Goal: Transaction & Acquisition: Purchase product/service

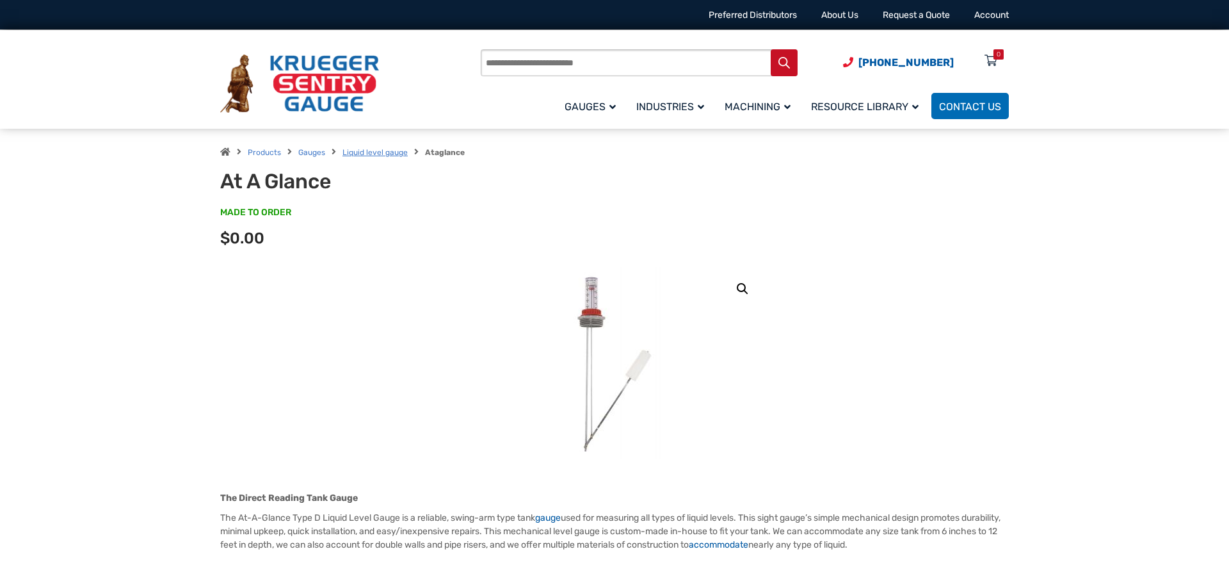
click at [374, 154] on link "Liquid level gauge" at bounding box center [375, 152] width 65 height 9
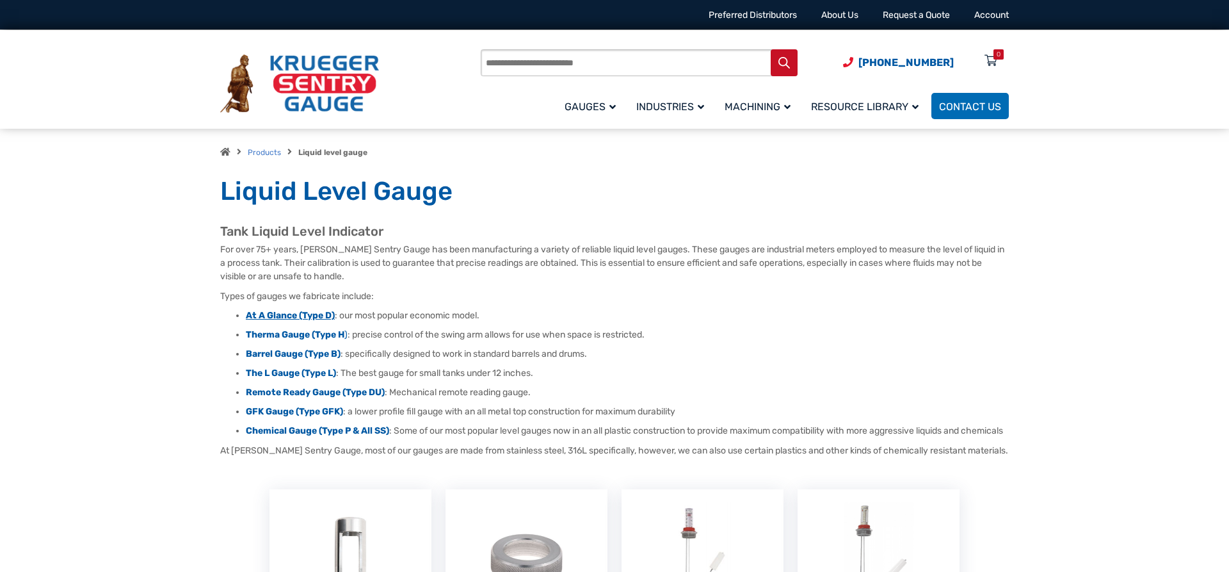
click at [313, 314] on strong "At A Glance (Type D)" at bounding box center [290, 315] width 89 height 11
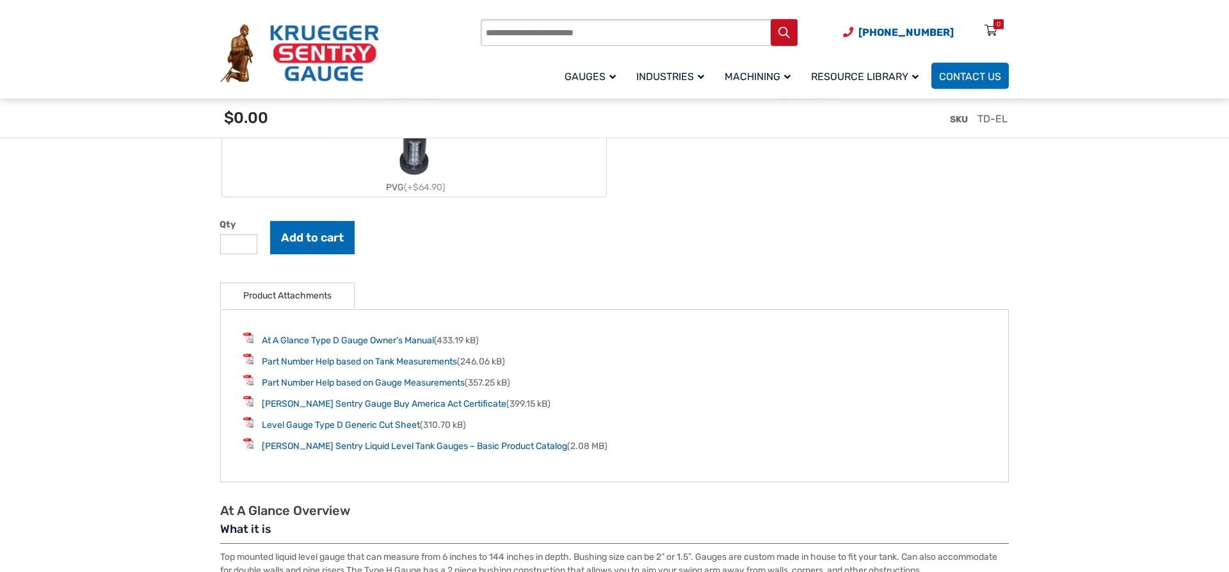
scroll to position [1567, 0]
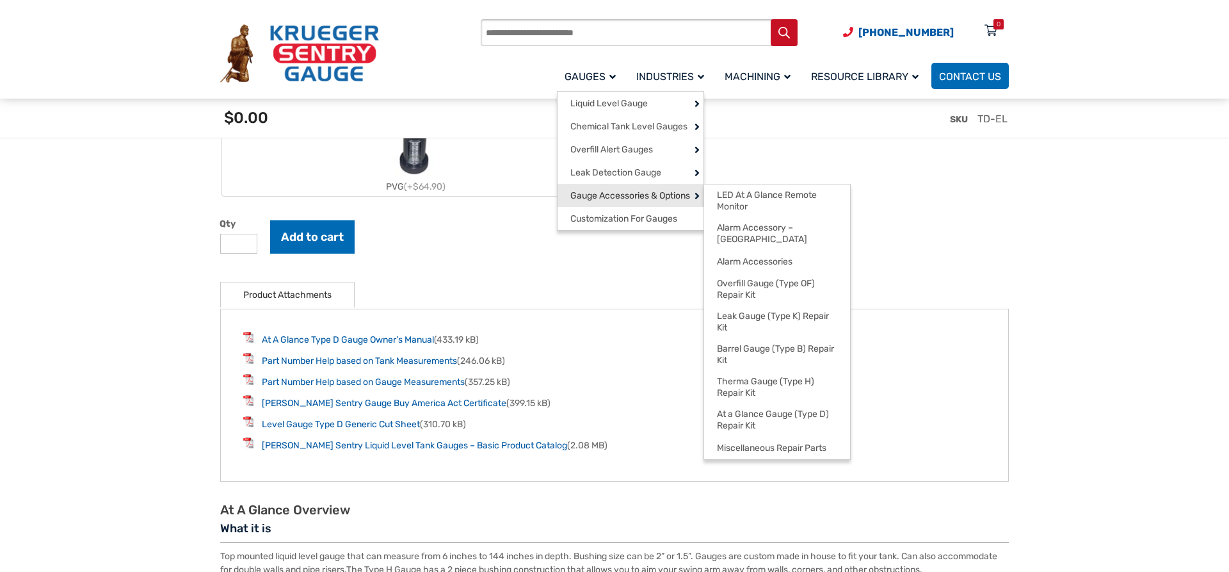
click at [661, 187] on link "Gauge Accessories & Options" at bounding box center [631, 195] width 146 height 23
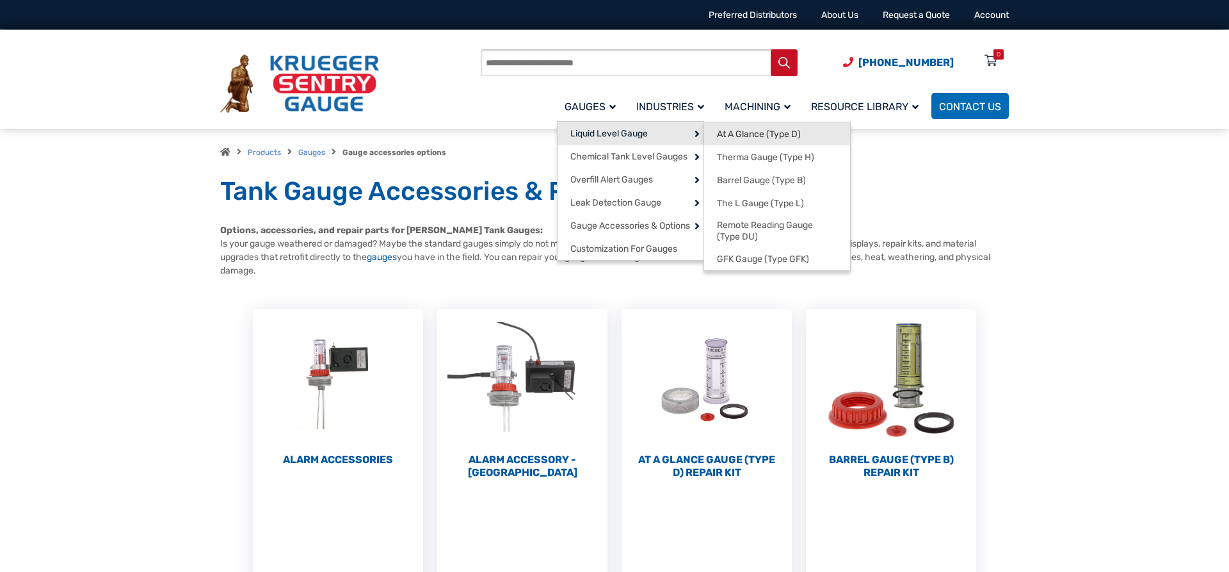
click at [753, 135] on span "At A Glance (Type D)" at bounding box center [759, 135] width 84 height 12
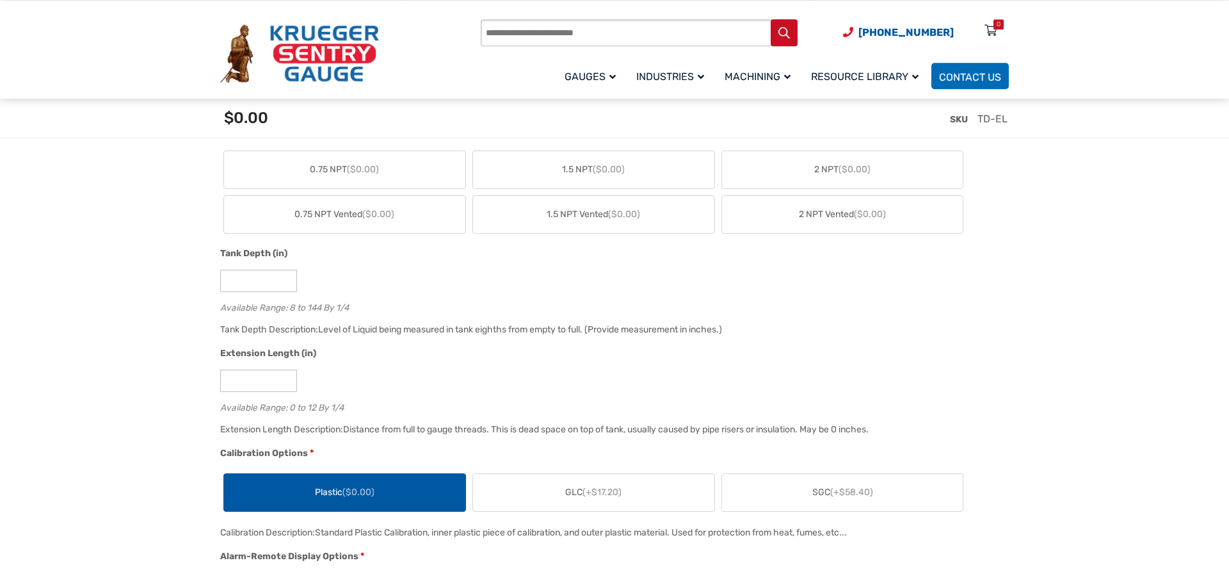
scroll to position [718, 0]
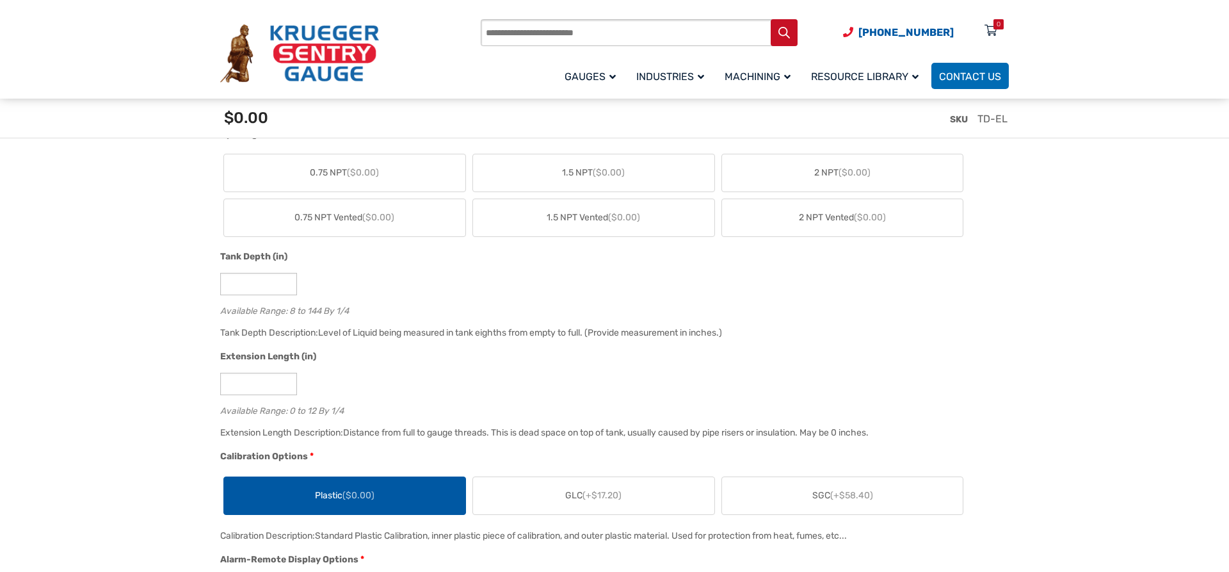
click at [636, 496] on label "GLC (+$17.20)" at bounding box center [593, 495] width 241 height 37
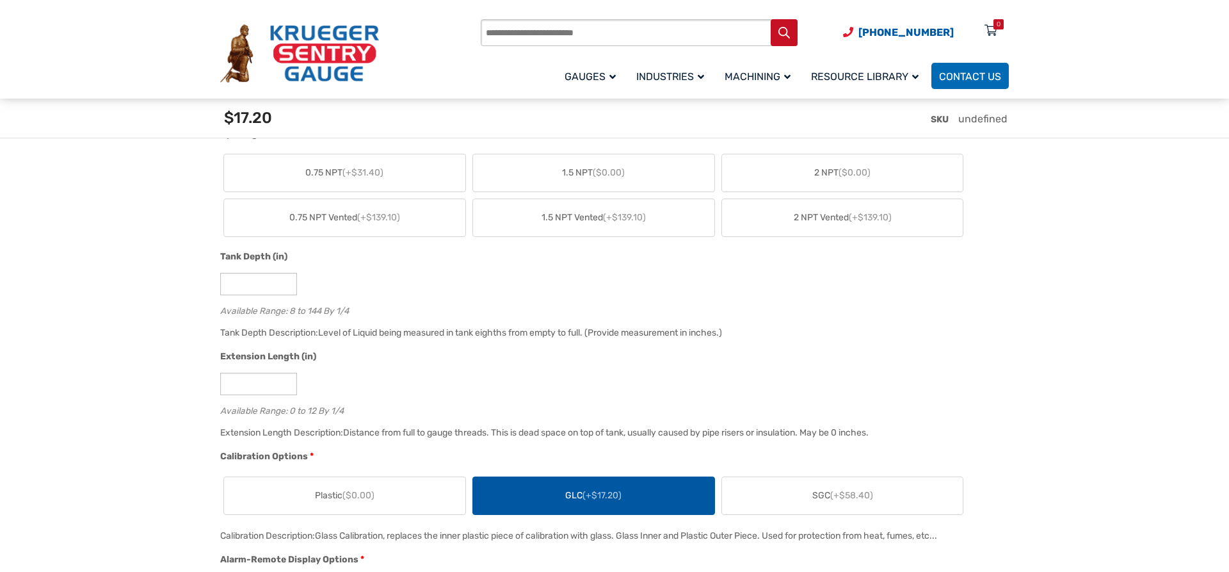
click at [765, 501] on label "SGC (+$58.40)" at bounding box center [842, 495] width 241 height 37
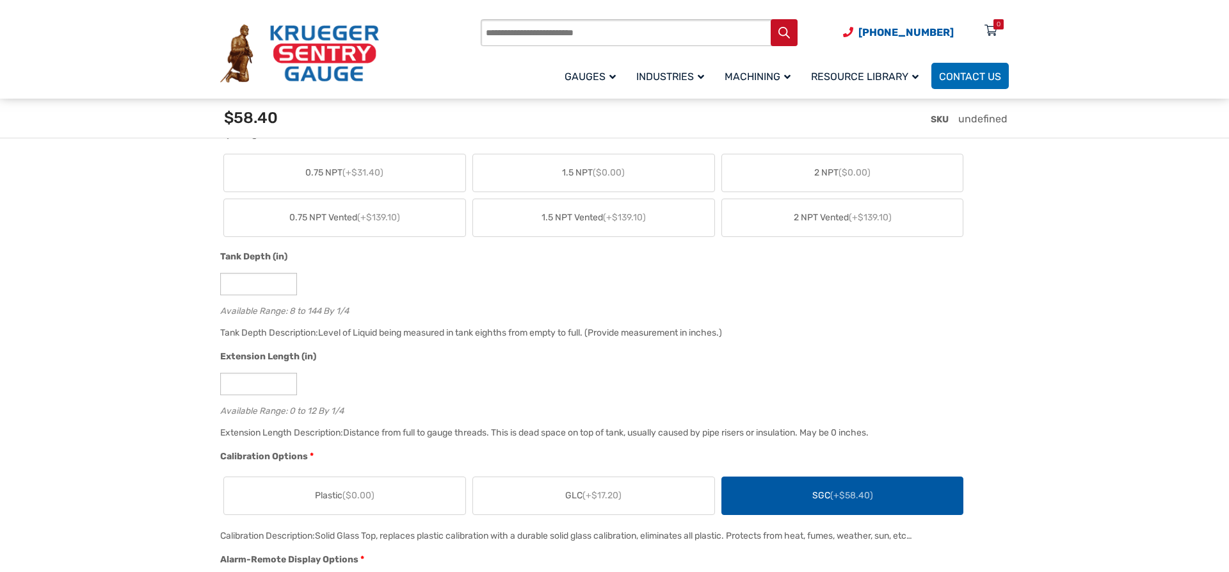
click at [649, 495] on label "GLC (+$17.20)" at bounding box center [593, 495] width 241 height 37
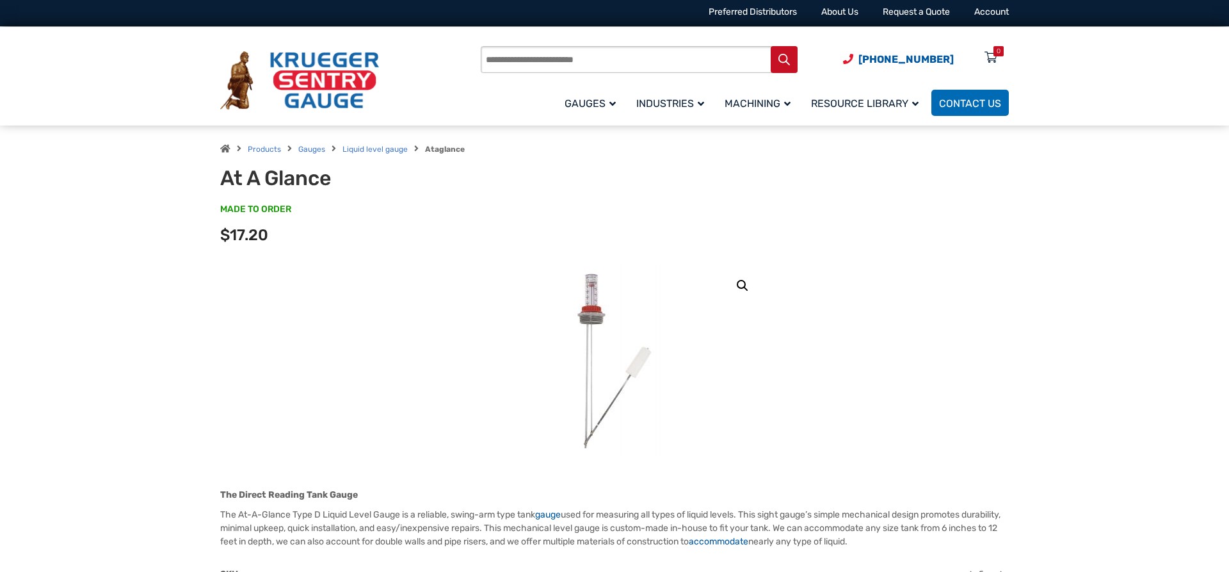
scroll to position [0, 0]
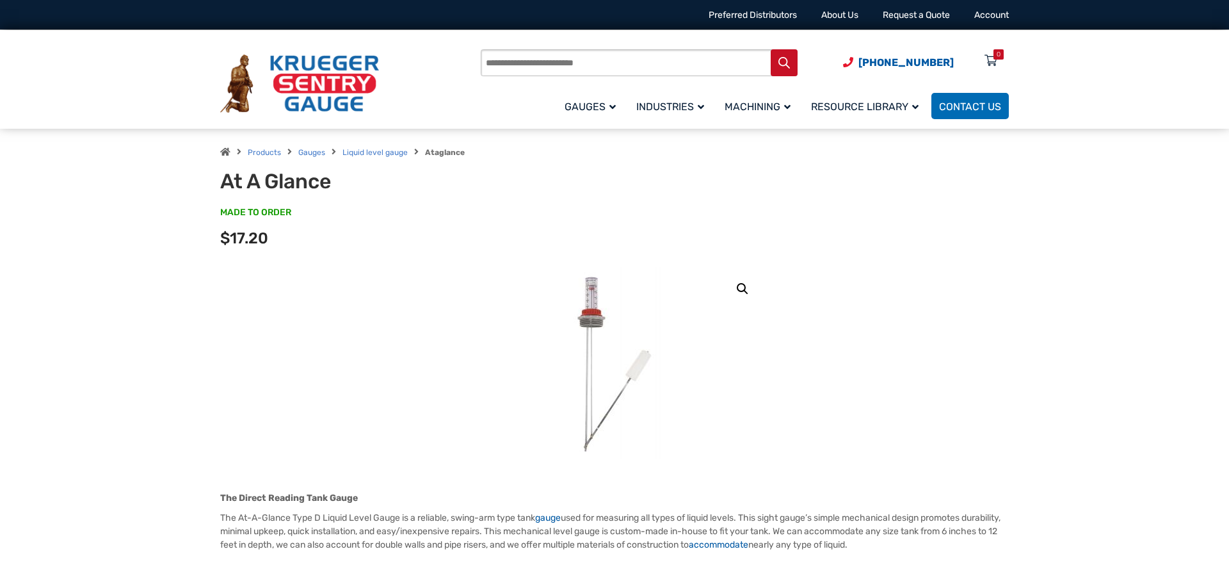
click at [744, 286] on link "🔍" at bounding box center [742, 288] width 23 height 23
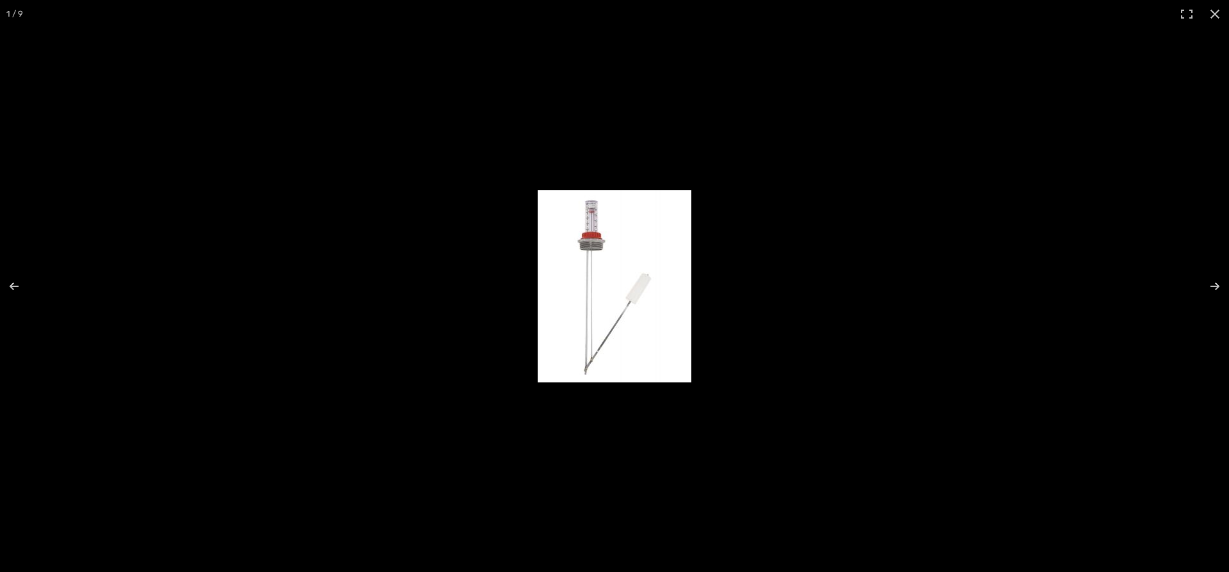
click at [602, 301] on img "Full screen image" at bounding box center [615, 286] width 154 height 192
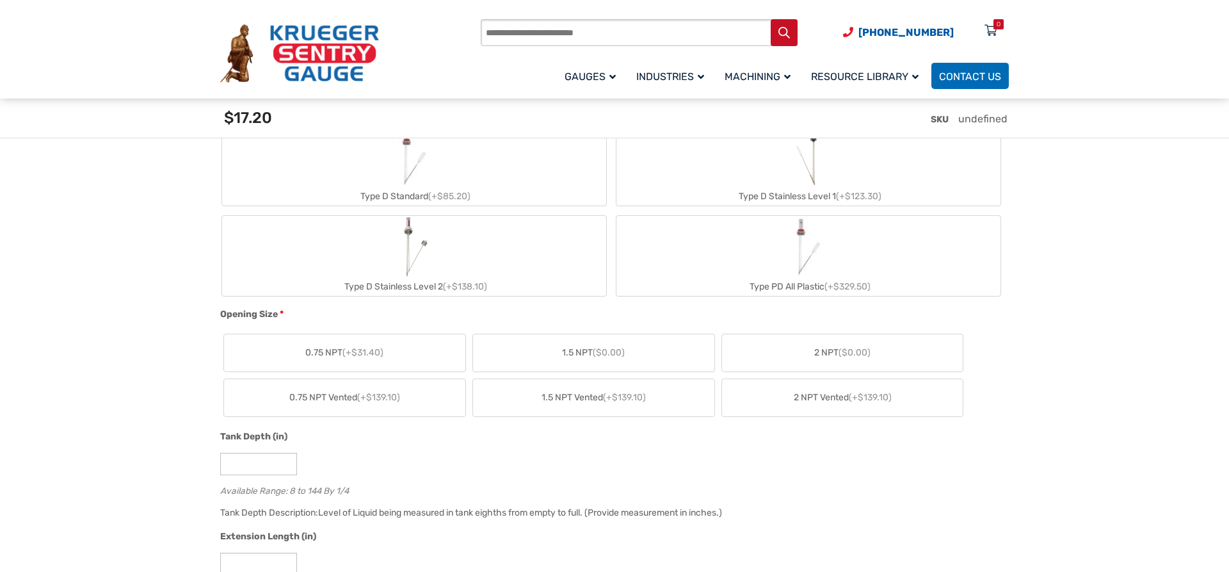
scroll to position [588, 0]
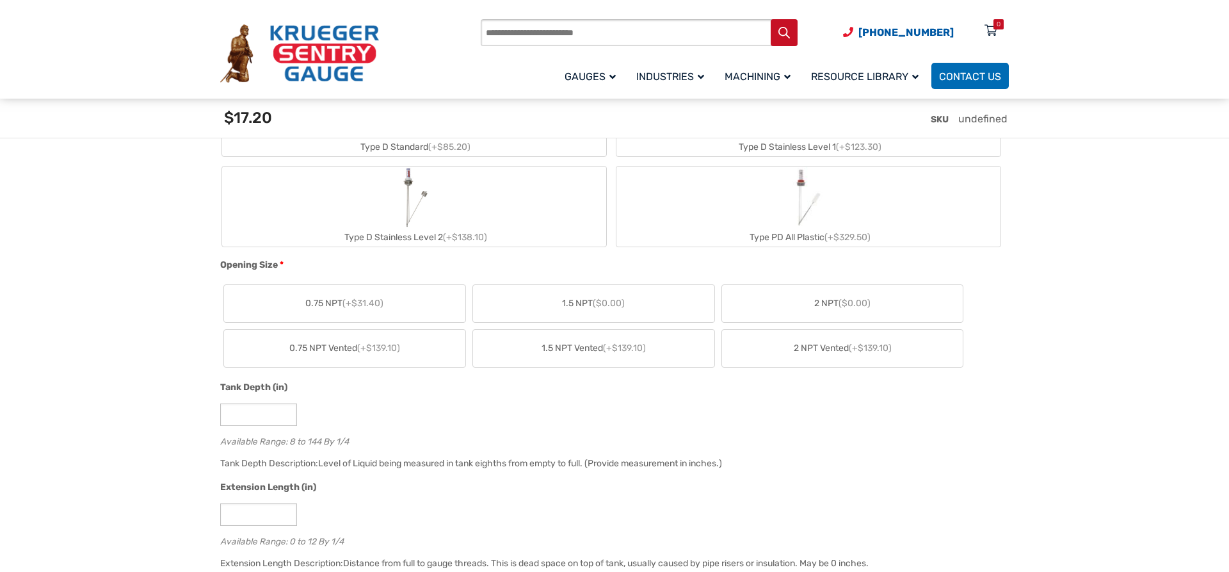
click at [878, 305] on label "2 NPT ($0.00)" at bounding box center [842, 303] width 241 height 37
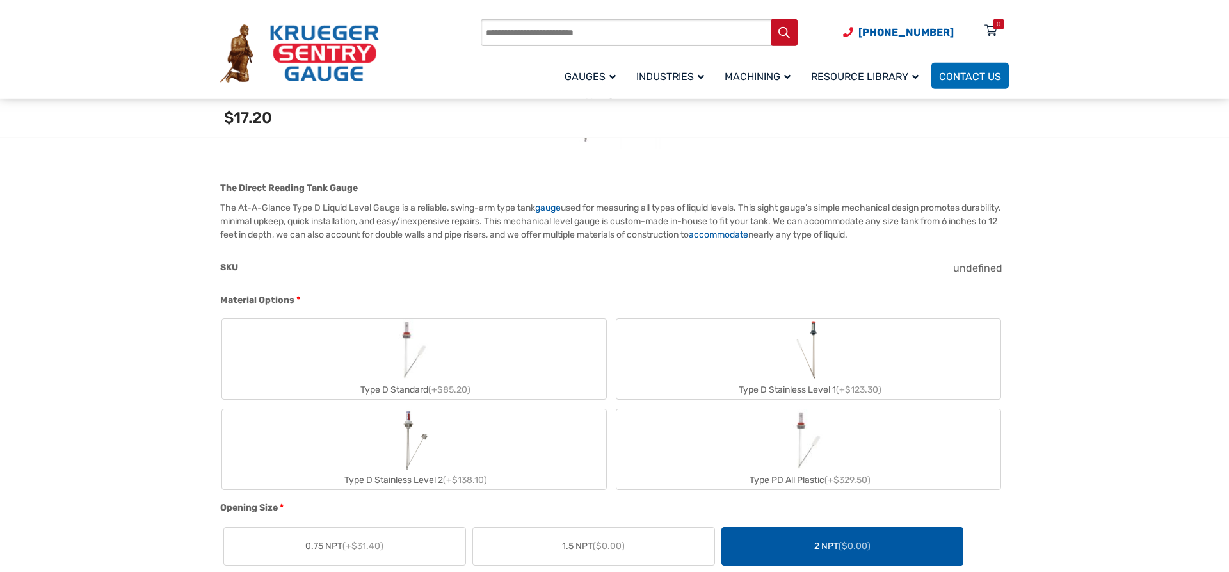
scroll to position [327, 0]
click at [506, 374] on label "Type D Standard (+$85.20)" at bounding box center [414, 360] width 384 height 80
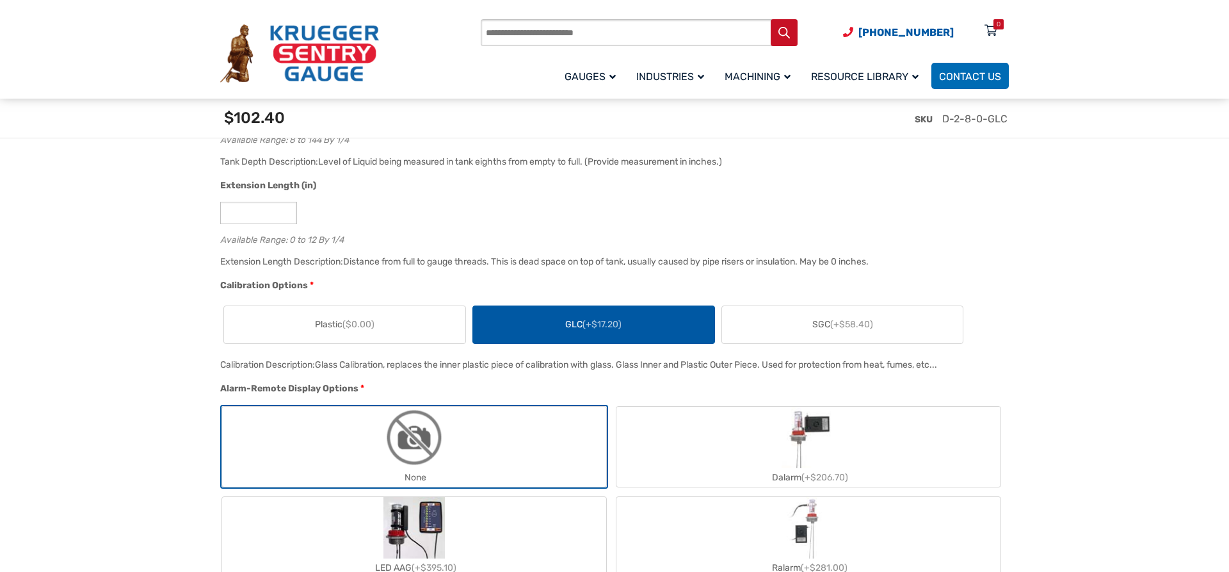
scroll to position [784, 0]
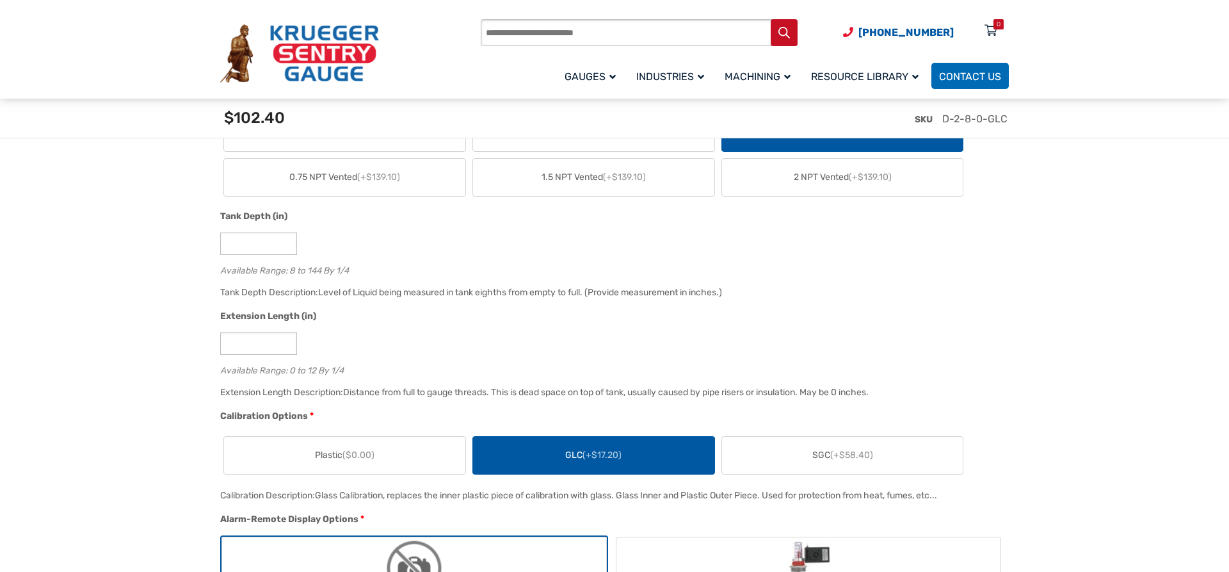
click at [286, 243] on input "*" at bounding box center [258, 243] width 77 height 22
drag, startPoint x: 249, startPoint y: 245, endPoint x: 184, endPoint y: 252, distance: 65.6
click at [220, 252] on input "*" at bounding box center [258, 243] width 77 height 22
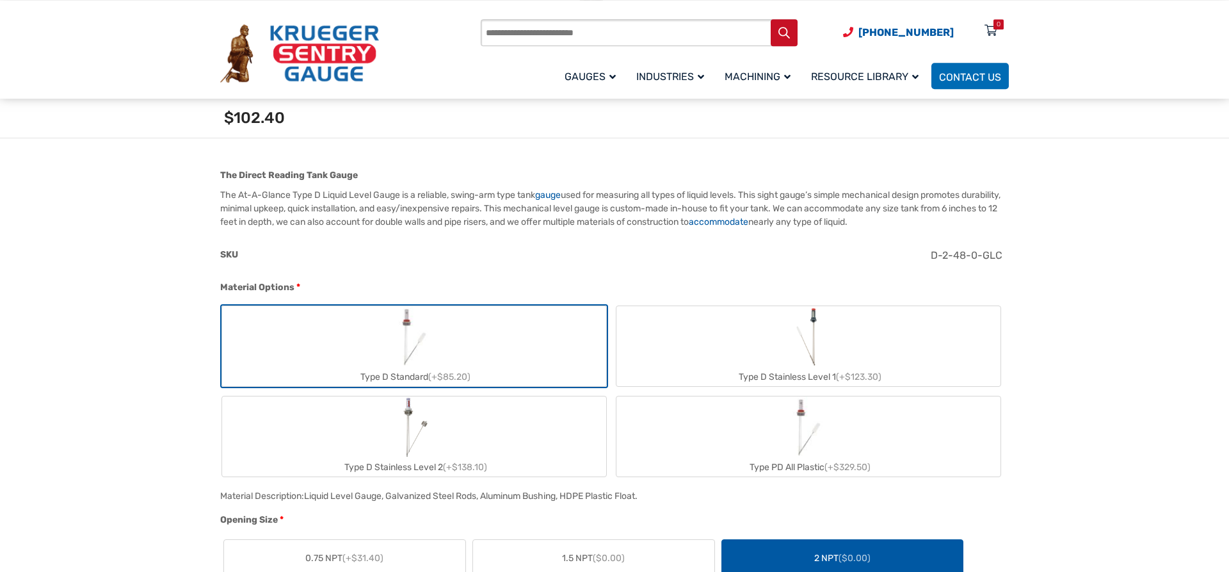
scroll to position [327, 0]
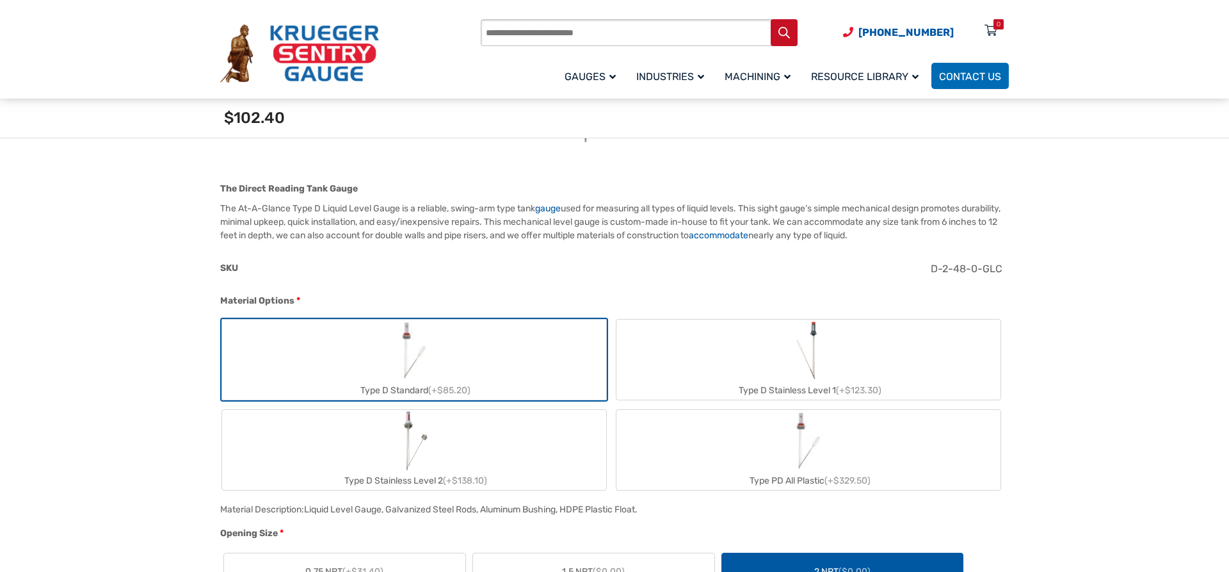
click at [845, 370] on label "Type D Stainless Level 1 (+$123.30)" at bounding box center [809, 360] width 384 height 80
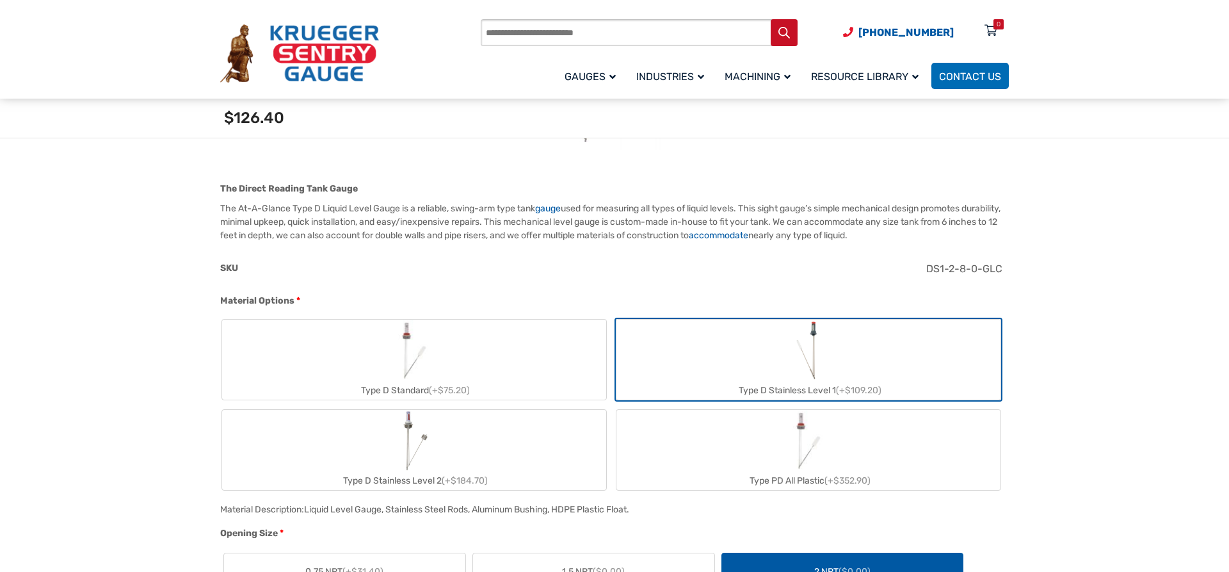
click at [522, 448] on label "Type D Stainless Level 2 (+$184.70)" at bounding box center [414, 450] width 384 height 80
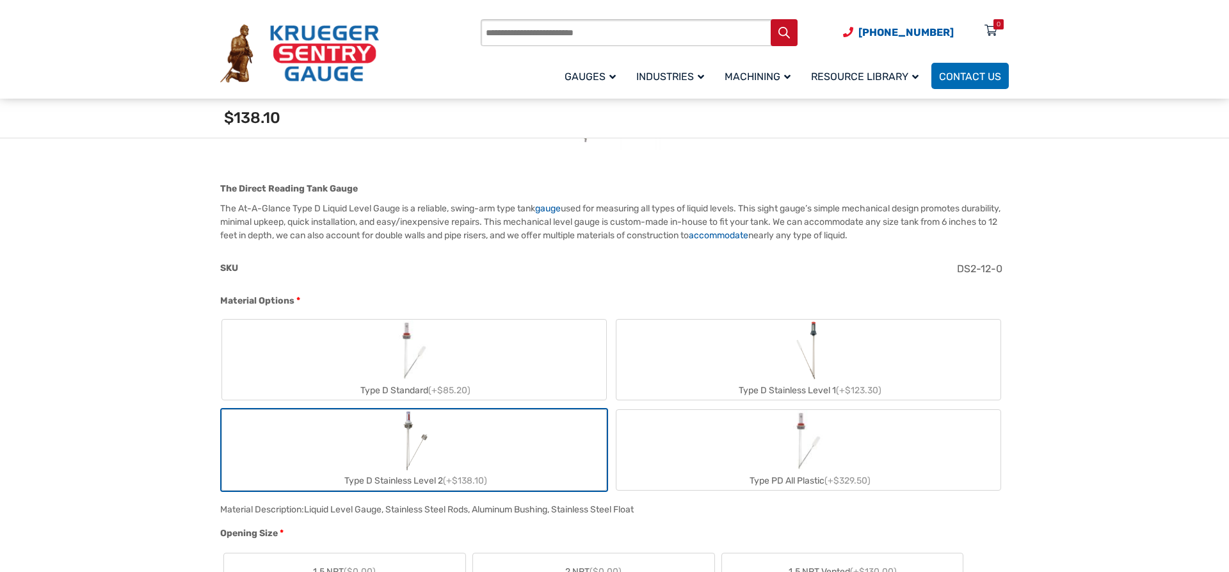
click at [745, 450] on label "Type PD All Plastic (+$329.50)" at bounding box center [809, 450] width 384 height 80
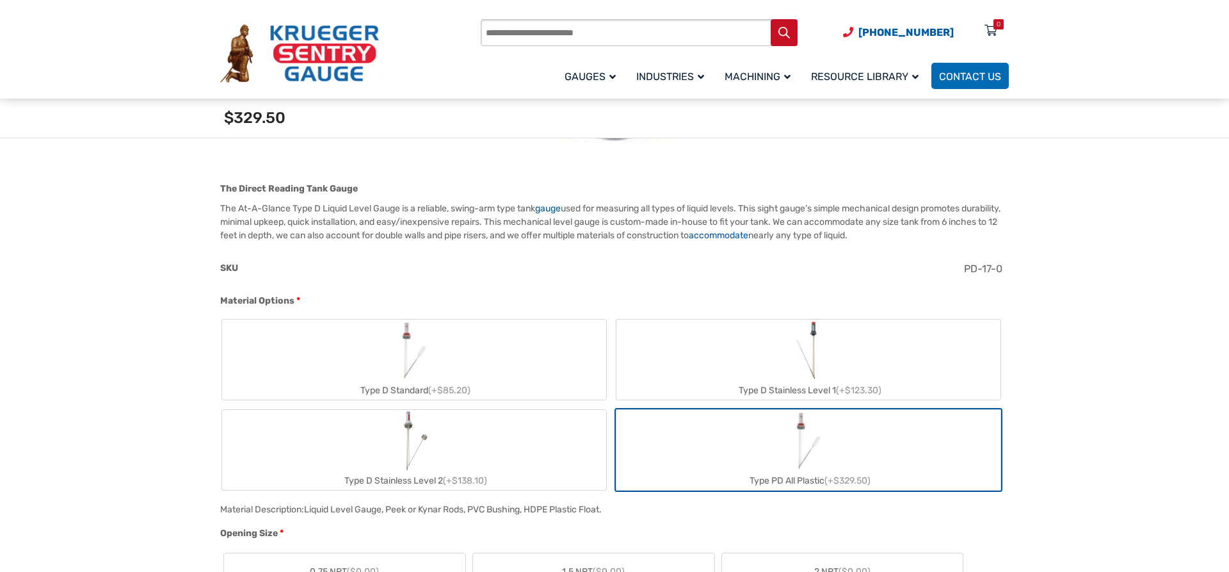
click at [521, 375] on label "Type D Standard (+$85.20)" at bounding box center [414, 360] width 384 height 80
type input "*"
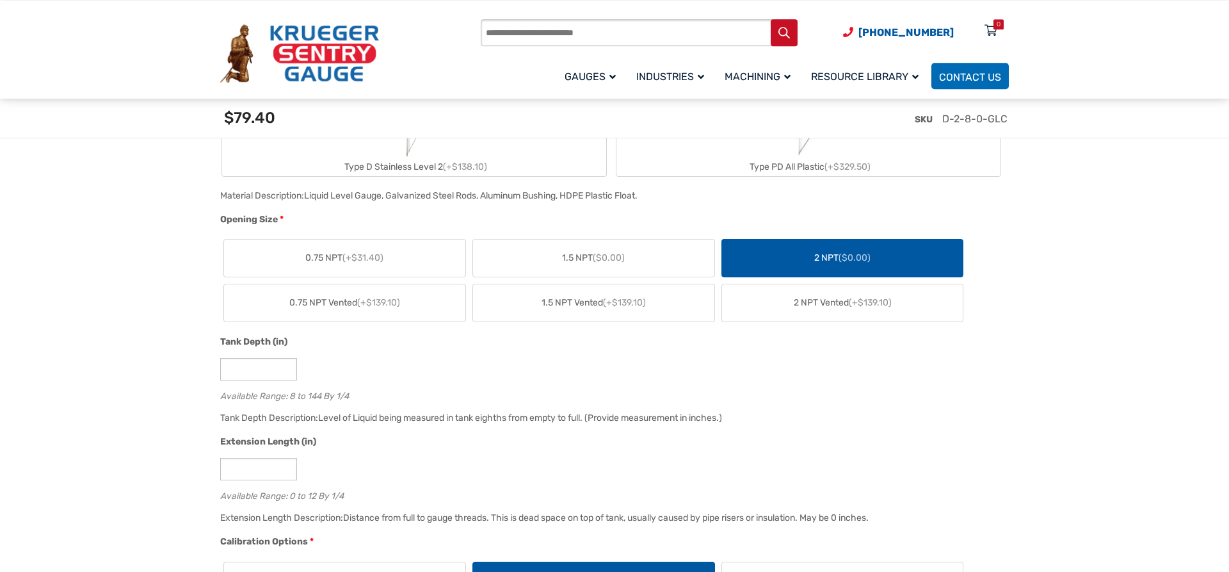
scroll to position [784, 0]
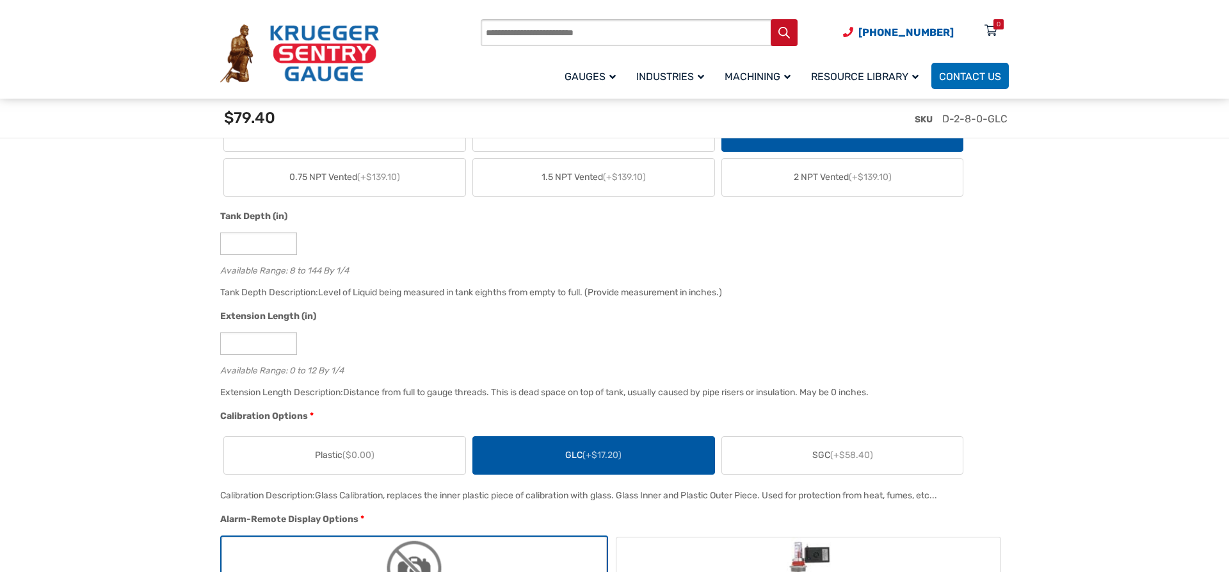
click at [284, 344] on input "*" at bounding box center [258, 343] width 77 height 22
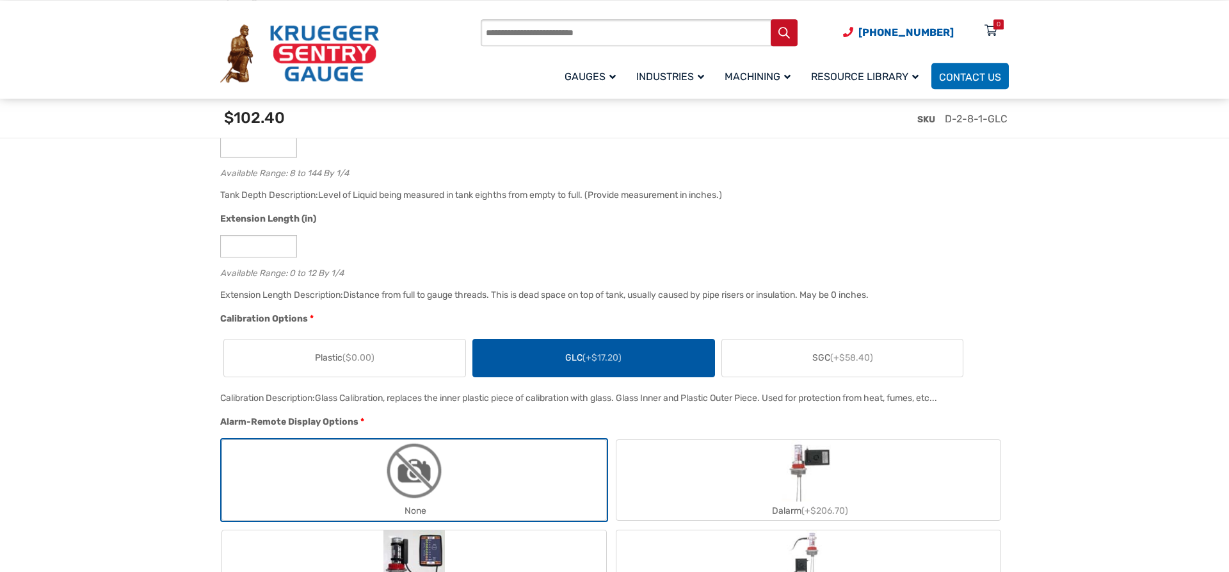
scroll to position [980, 0]
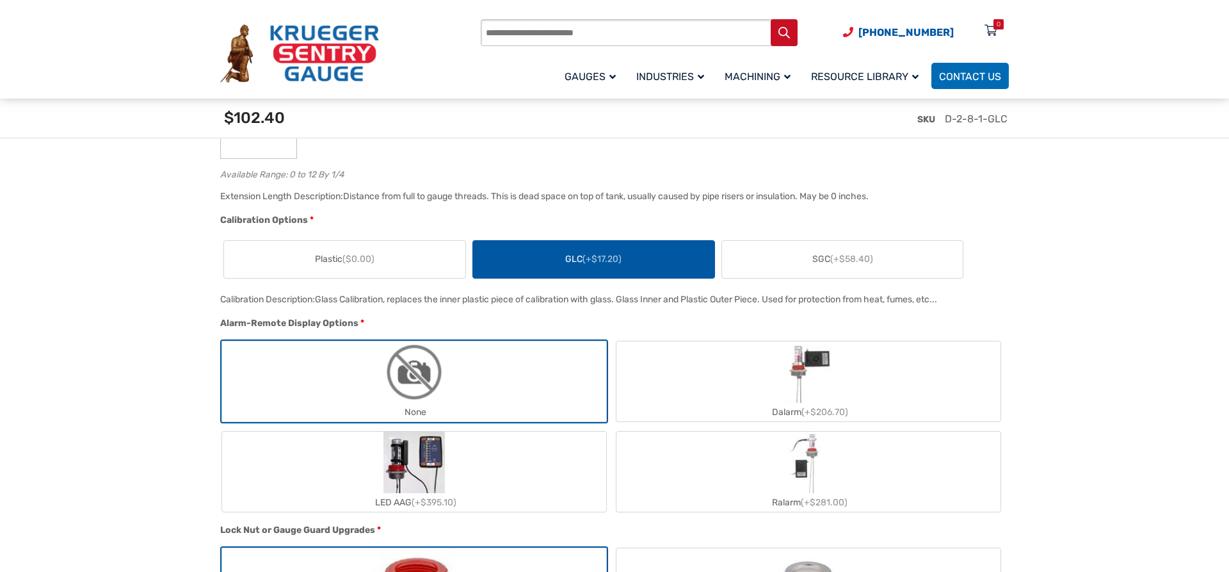
click at [355, 270] on label "Plastic ($0.00)" at bounding box center [344, 259] width 241 height 37
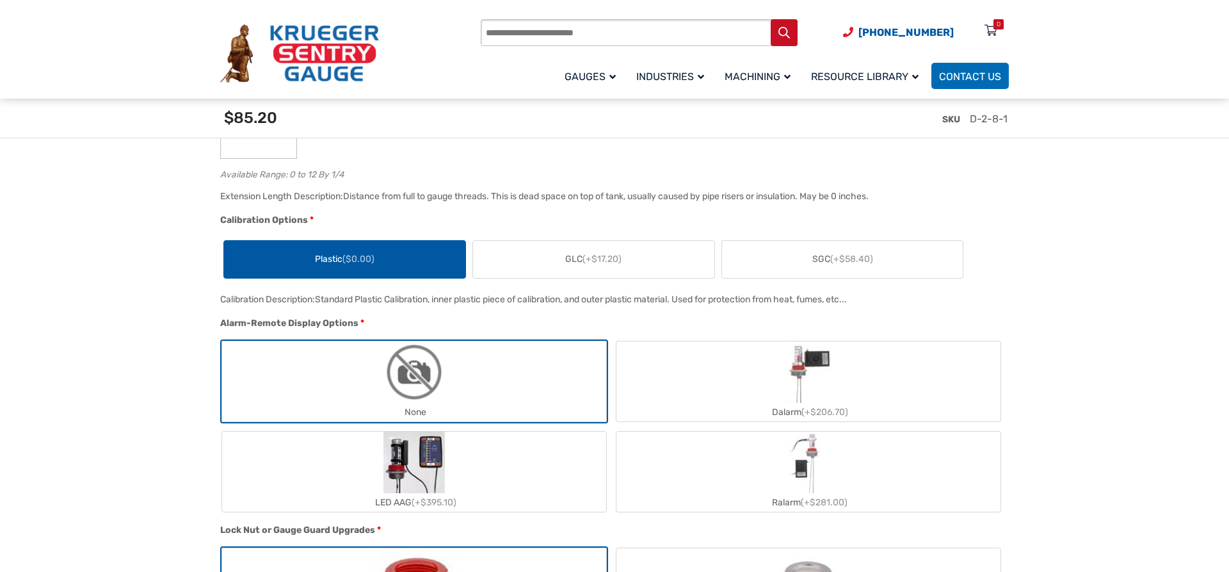
type input "*"
click at [282, 152] on input "*" at bounding box center [258, 147] width 77 height 22
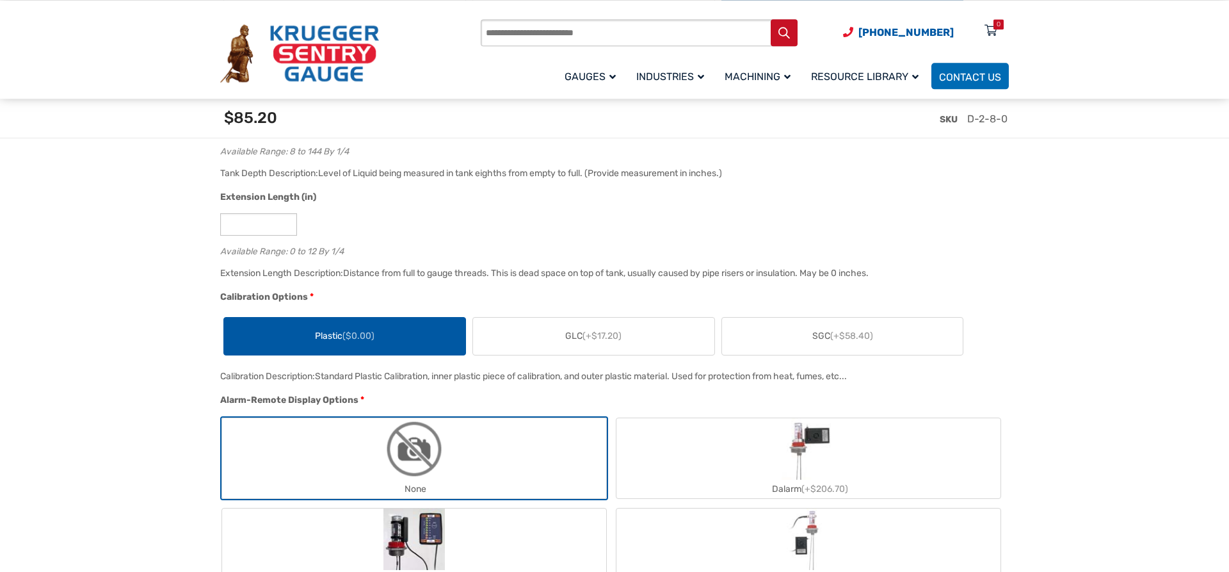
scroll to position [784, 0]
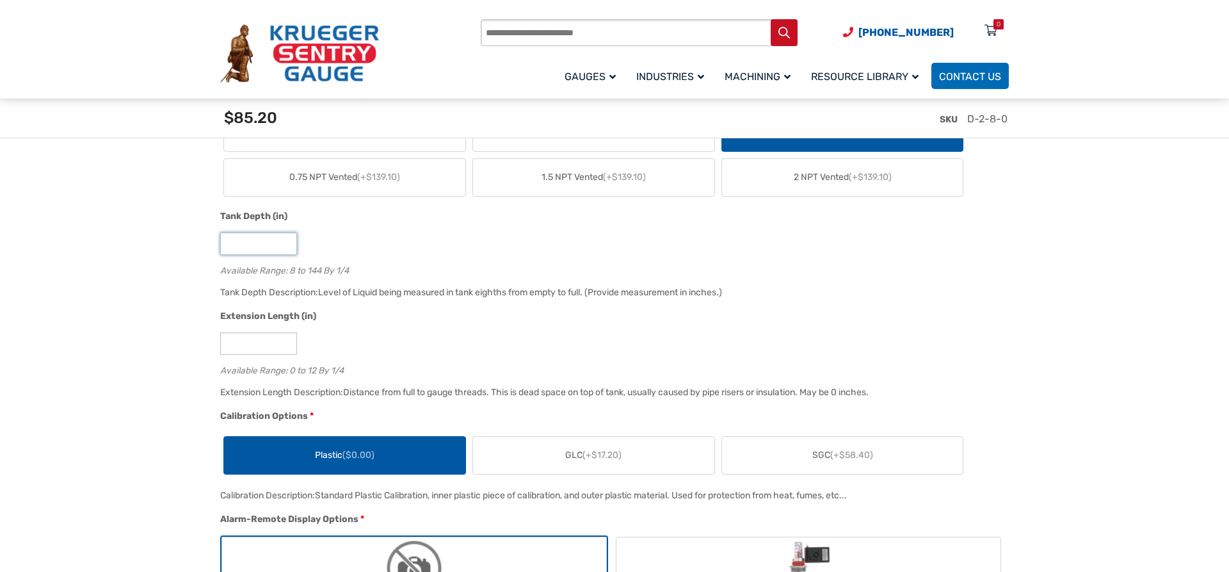
drag, startPoint x: 256, startPoint y: 244, endPoint x: 188, endPoint y: 243, distance: 67.9
click at [220, 244] on input "*" at bounding box center [258, 243] width 77 height 22
type input "**"
click at [638, 457] on label "GLC (+$17.20)" at bounding box center [593, 455] width 241 height 37
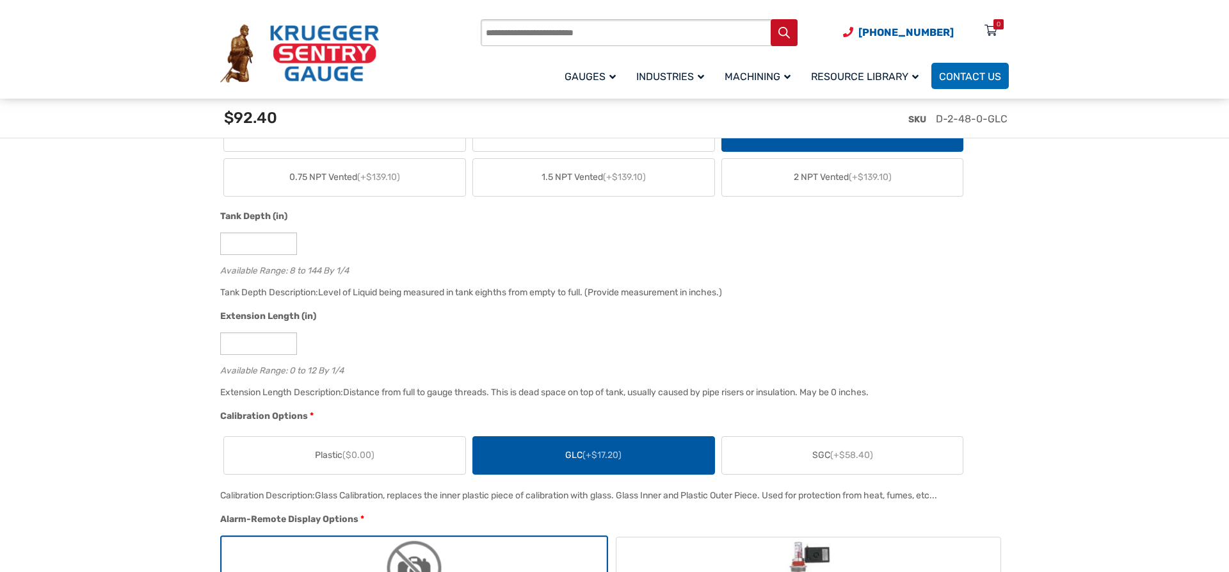
click at [786, 453] on label "SGC (+$58.40)" at bounding box center [842, 455] width 241 height 37
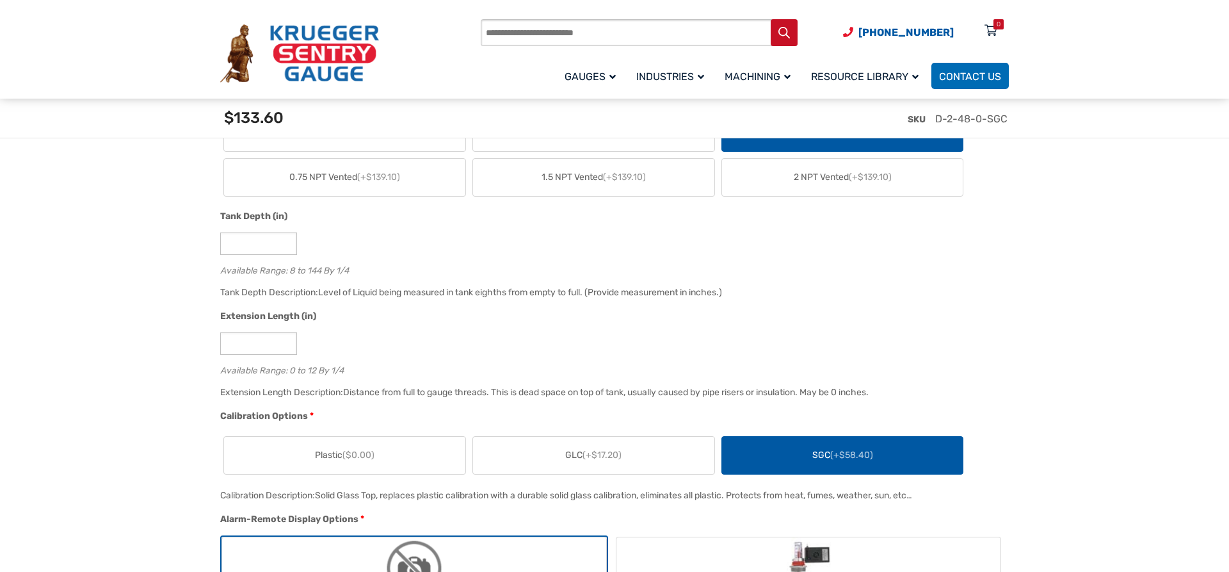
click at [620, 457] on span "(+$17.20)" at bounding box center [602, 454] width 39 height 11
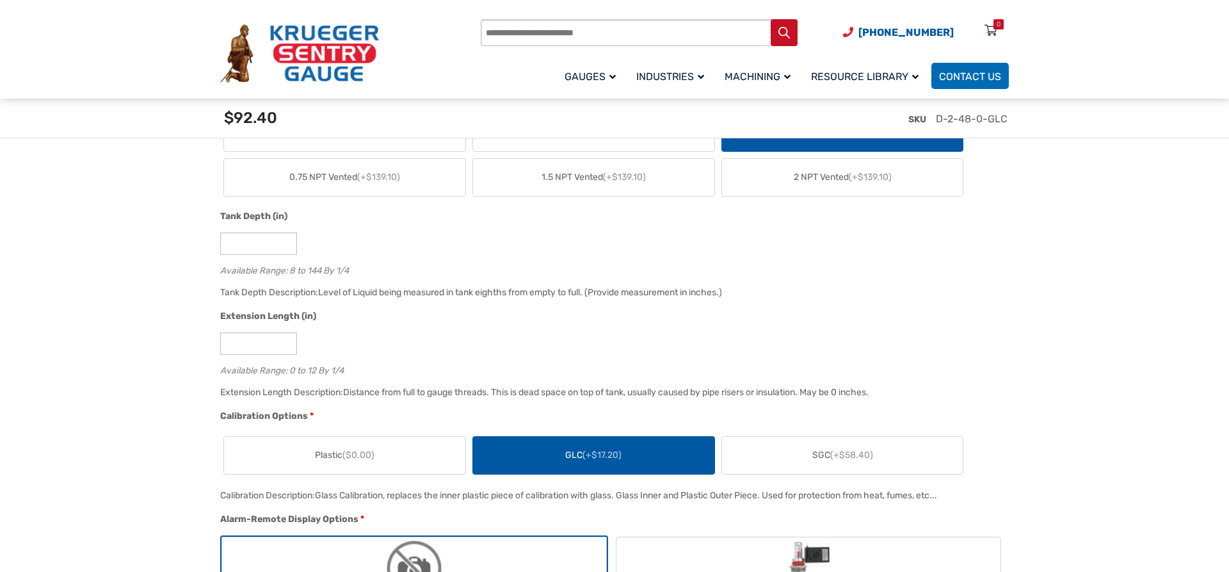
click at [889, 467] on label "SGC (+$58.40)" at bounding box center [842, 455] width 241 height 37
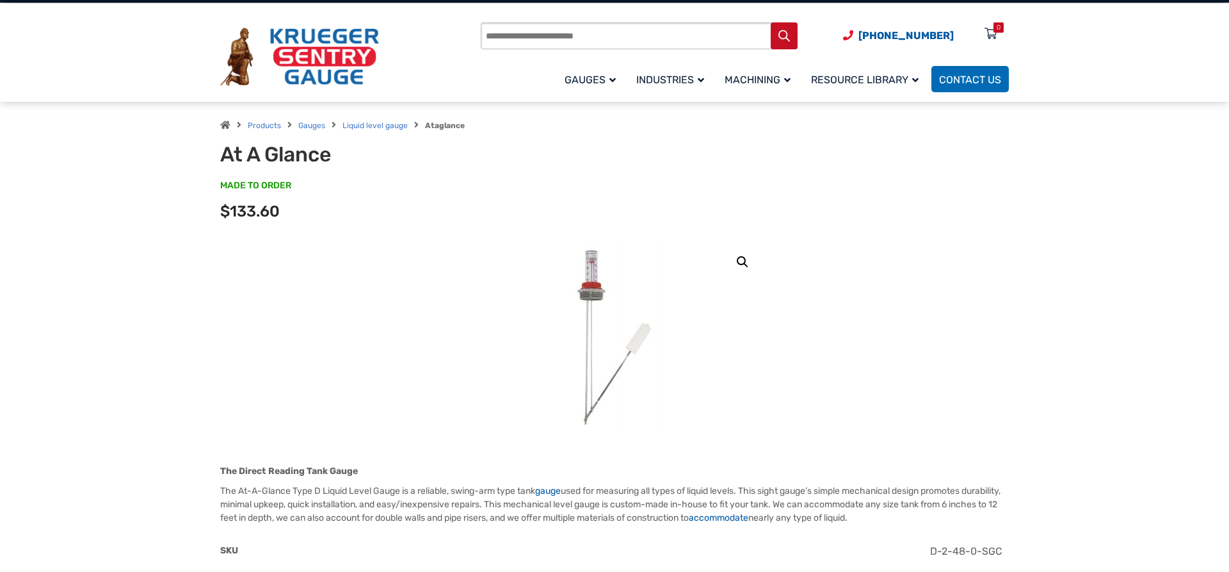
scroll to position [0, 0]
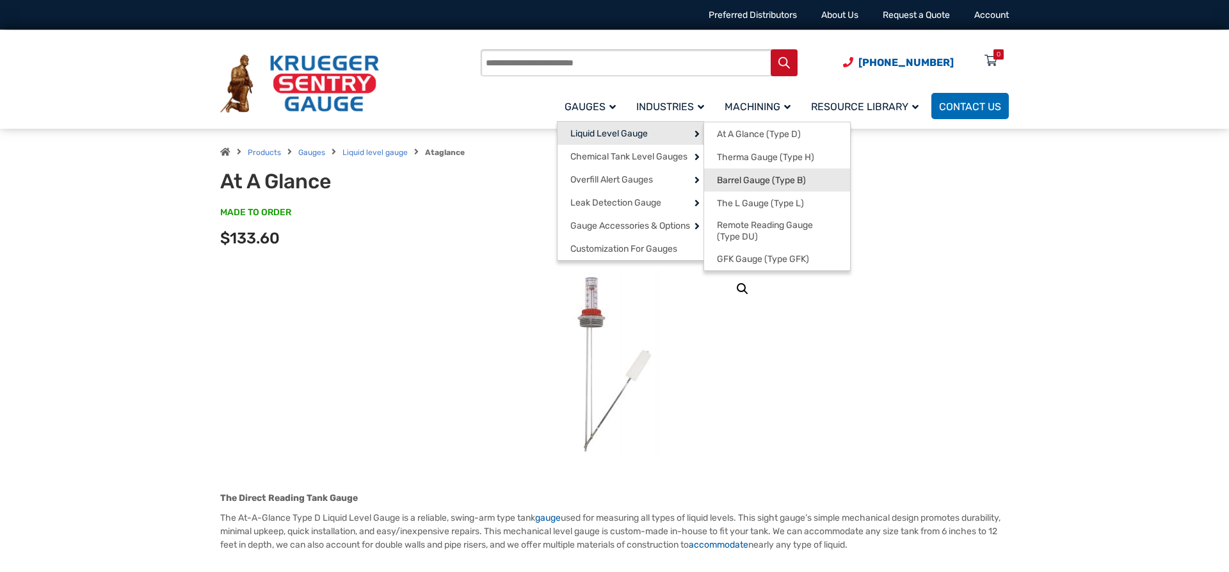
click at [793, 179] on span "Barrel Gauge (Type B)" at bounding box center [761, 181] width 89 height 12
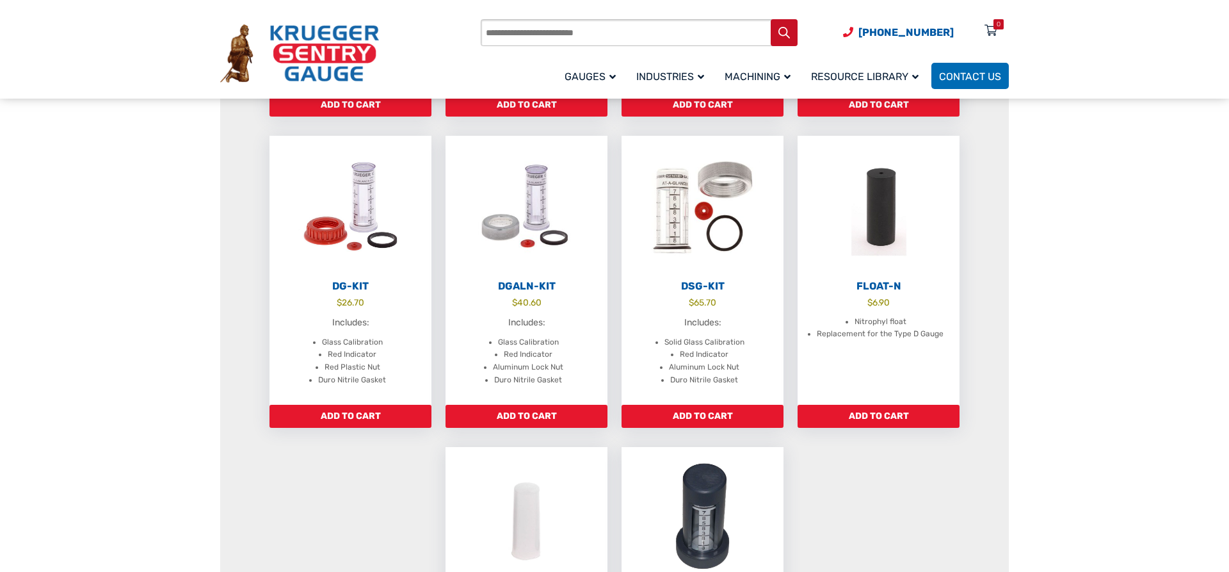
scroll to position [457, 0]
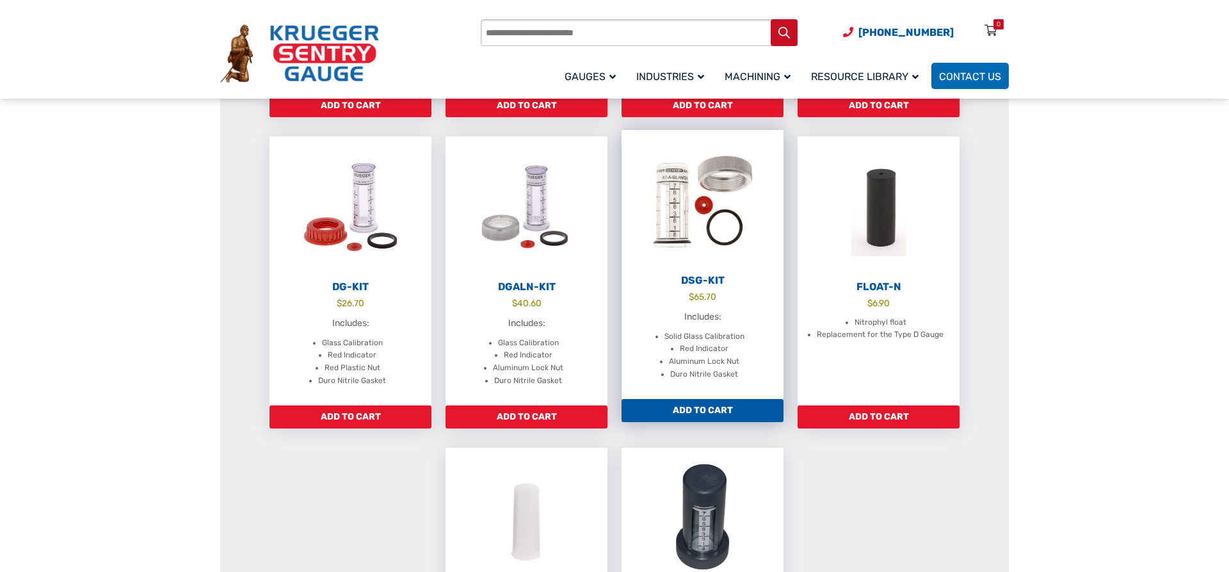
click at [711, 337] on li "Solid Glass Calibration" at bounding box center [705, 336] width 80 height 13
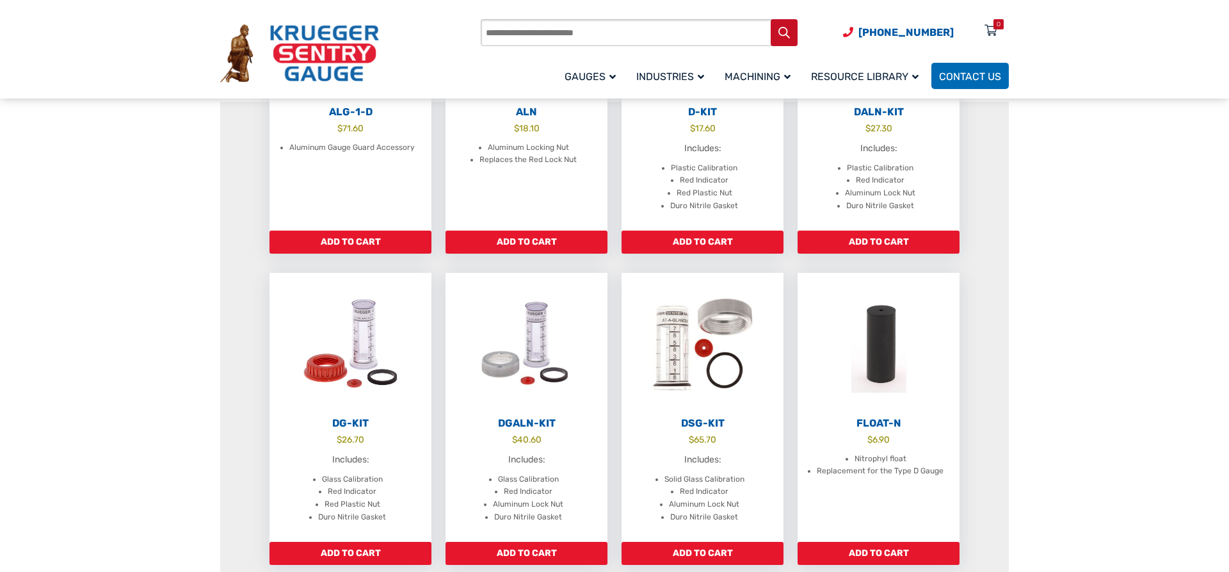
scroll to position [392, 0]
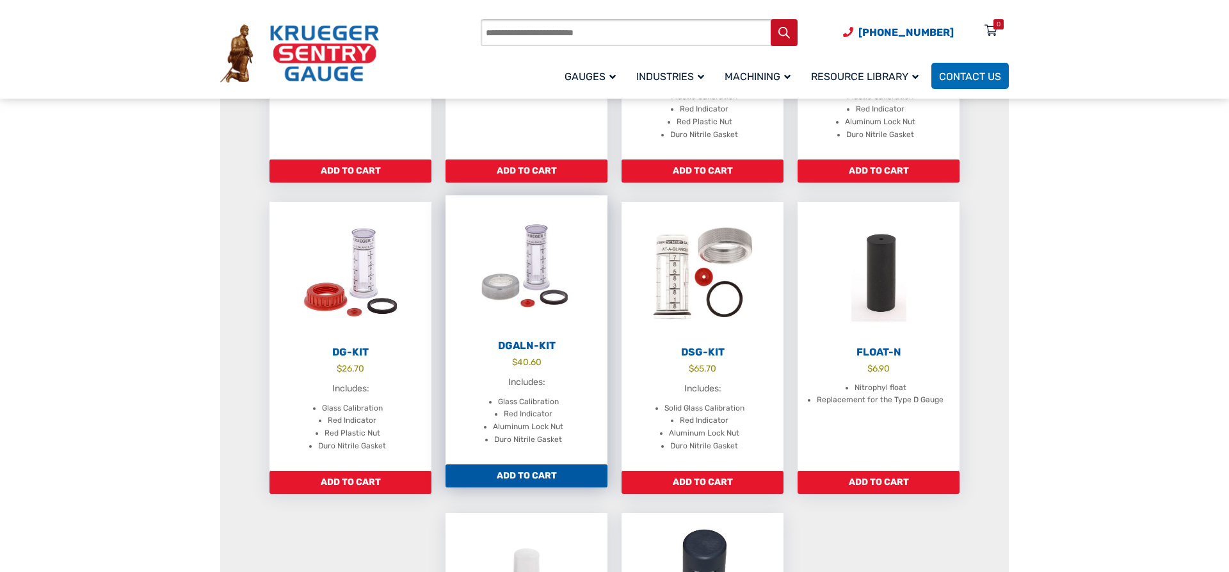
click at [530, 274] on img at bounding box center [527, 265] width 162 height 141
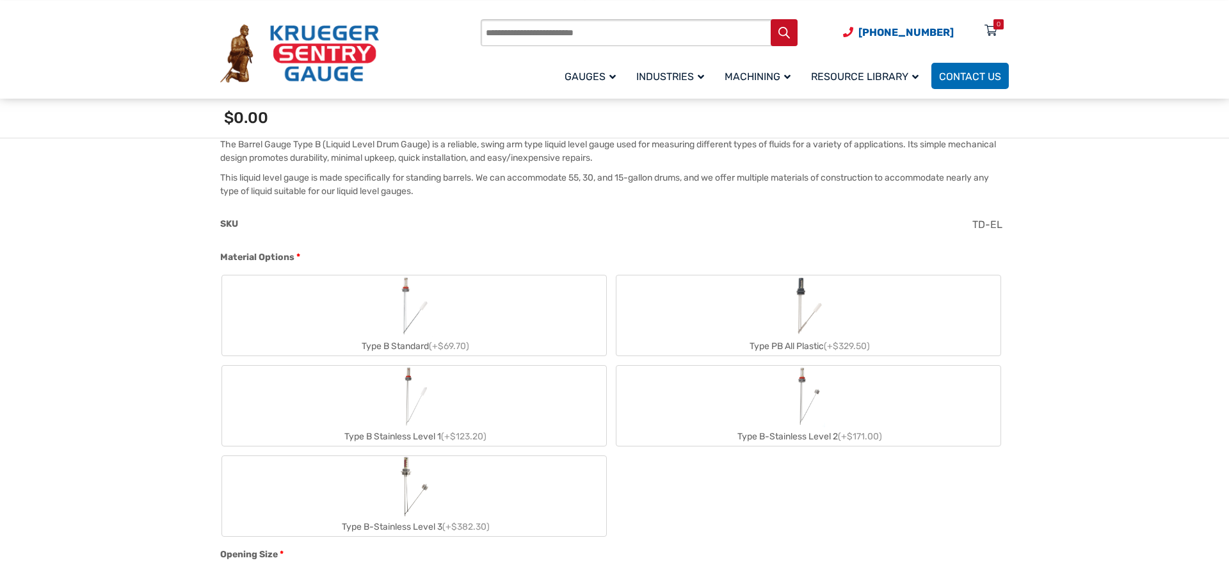
scroll to position [392, 0]
click at [464, 313] on label "Type B Standard (+$69.70)" at bounding box center [414, 314] width 384 height 80
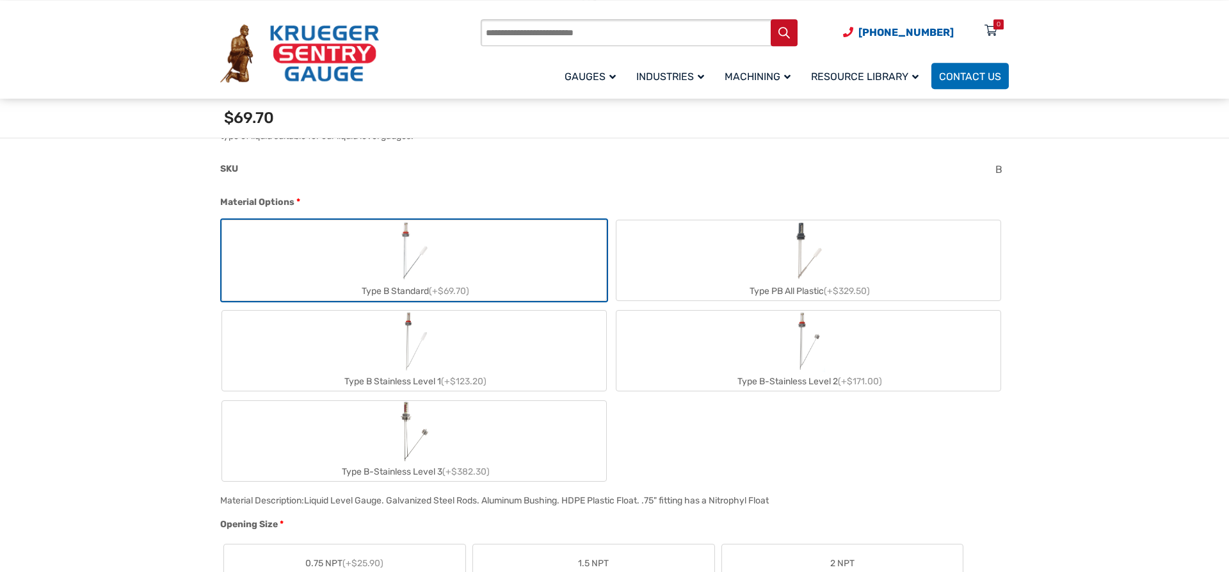
scroll to position [327, 0]
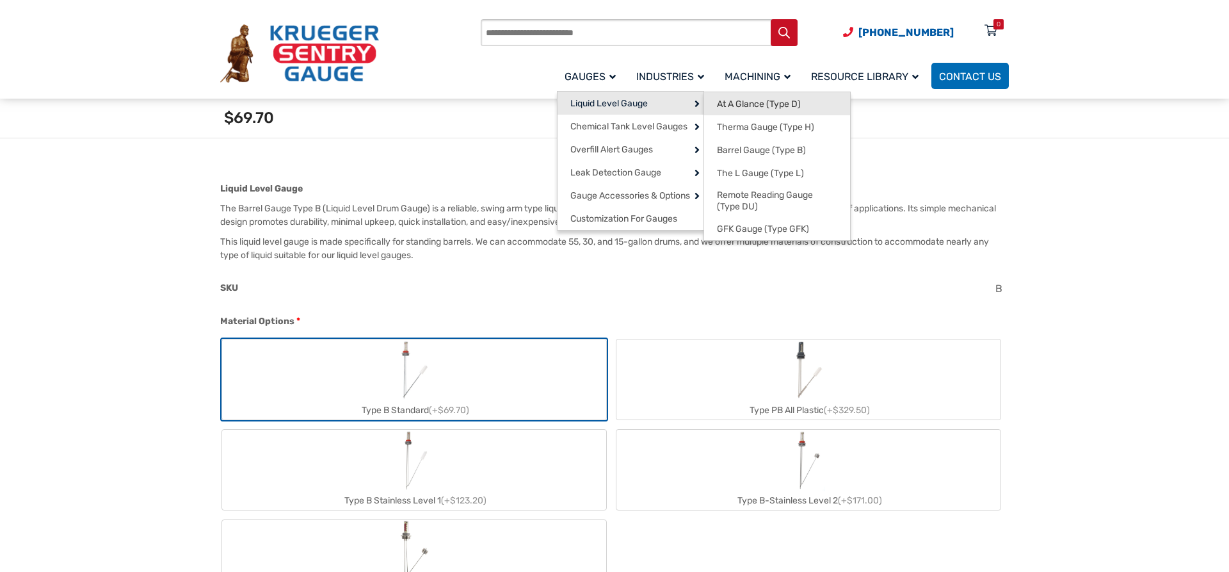
click at [740, 100] on span "At A Glance (Type D)" at bounding box center [759, 105] width 84 height 12
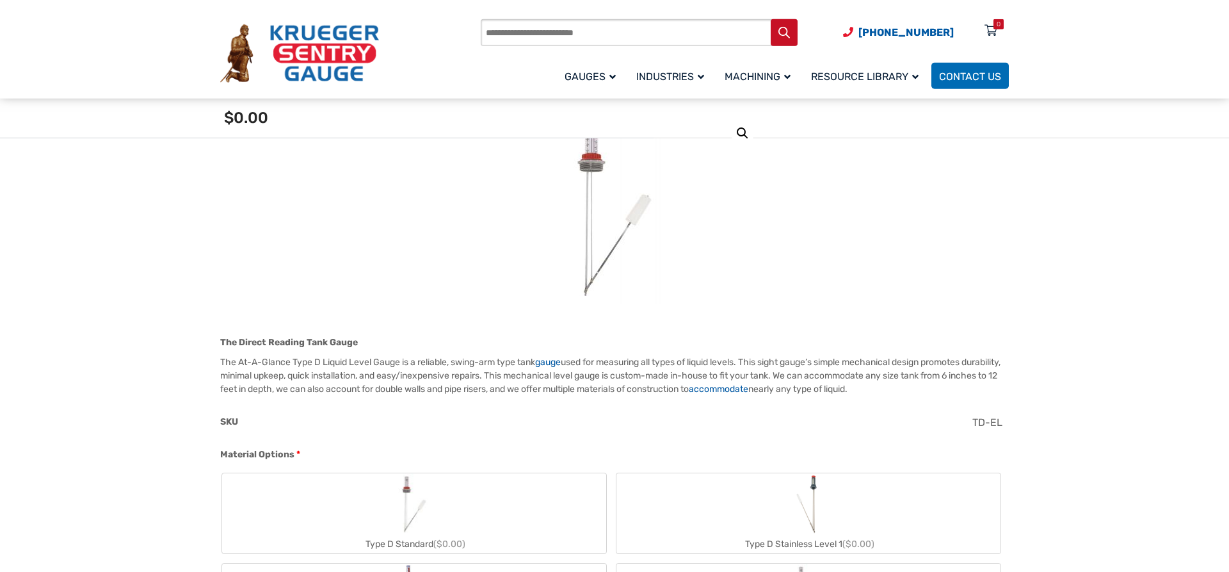
scroll to position [261, 0]
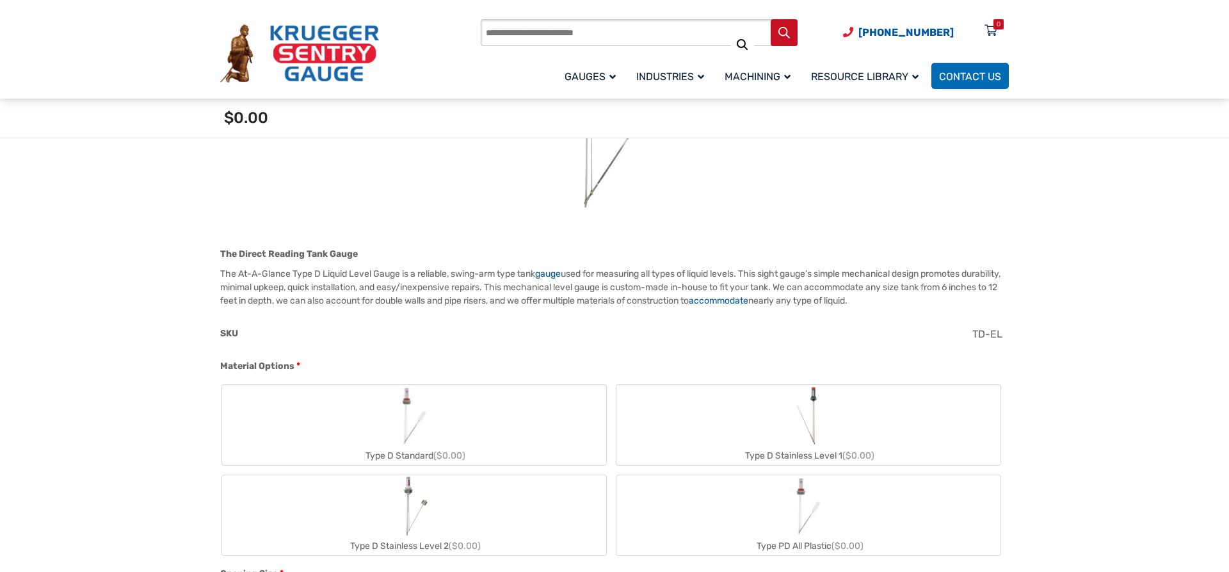
click at [400, 441] on img "Type D Standard" at bounding box center [414, 415] width 61 height 61
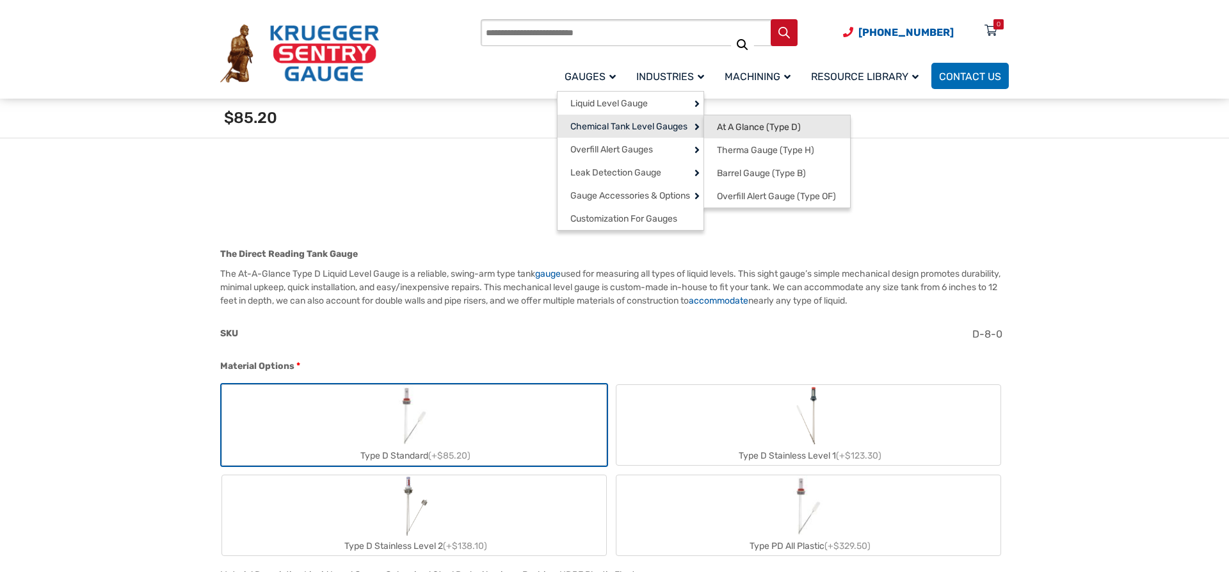
click at [731, 123] on span "At A Glance (Type D)" at bounding box center [759, 128] width 84 height 12
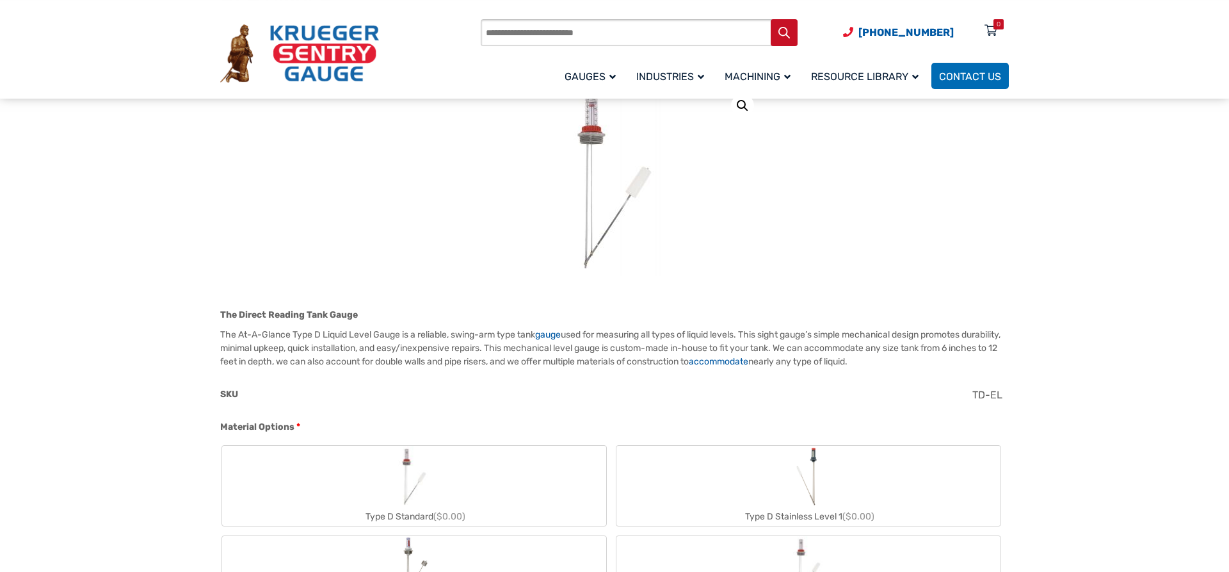
scroll to position [196, 0]
click at [453, 508] on label "Type D Standard ($0.00)" at bounding box center [414, 490] width 384 height 80
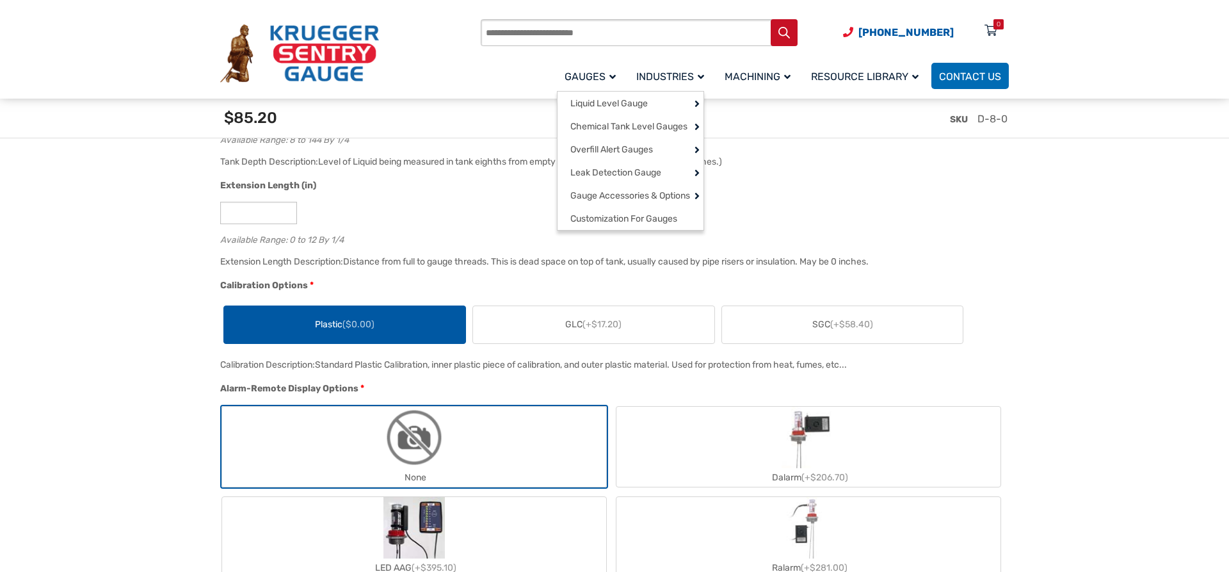
scroll to position [849, 0]
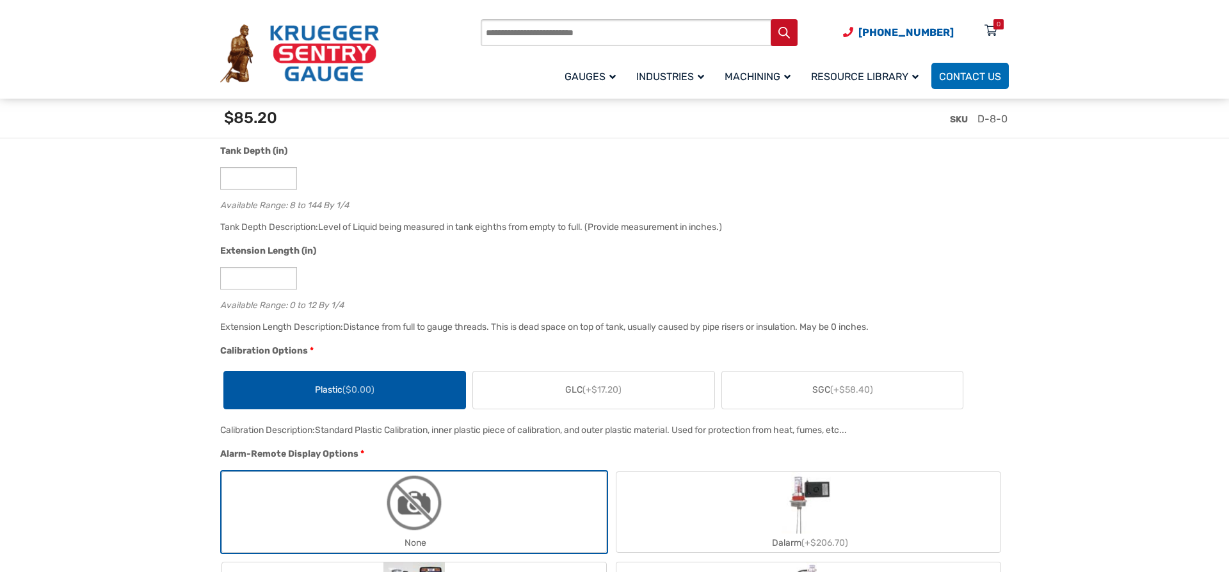
click at [617, 404] on label "GLC (+$17.20)" at bounding box center [593, 389] width 241 height 37
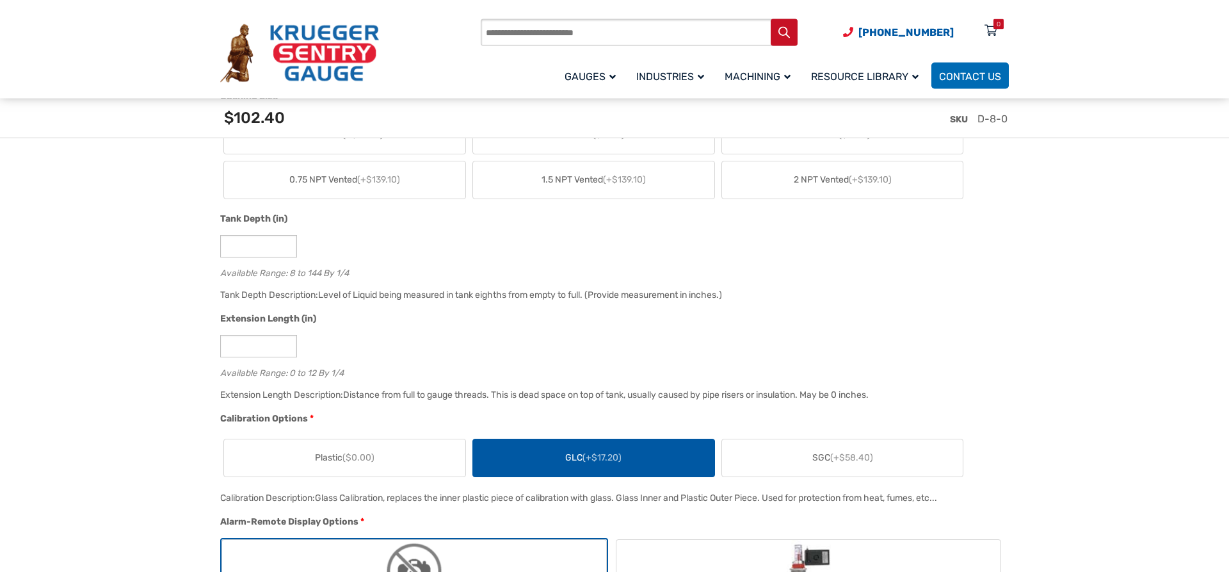
scroll to position [784, 0]
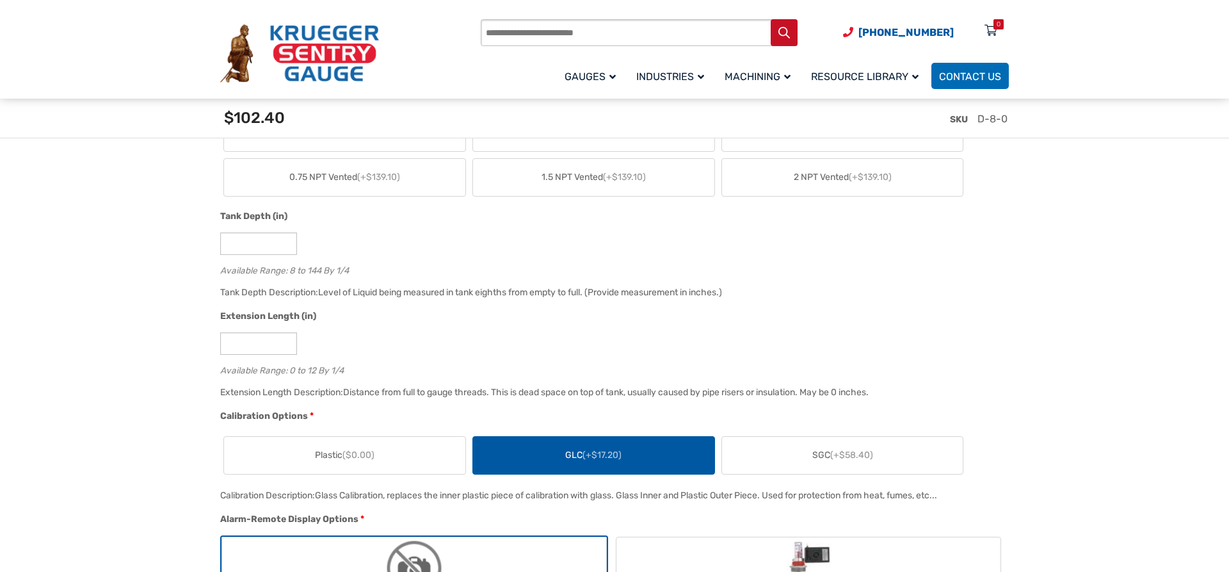
click at [389, 468] on label "Plastic ($0.00)" at bounding box center [344, 455] width 241 height 37
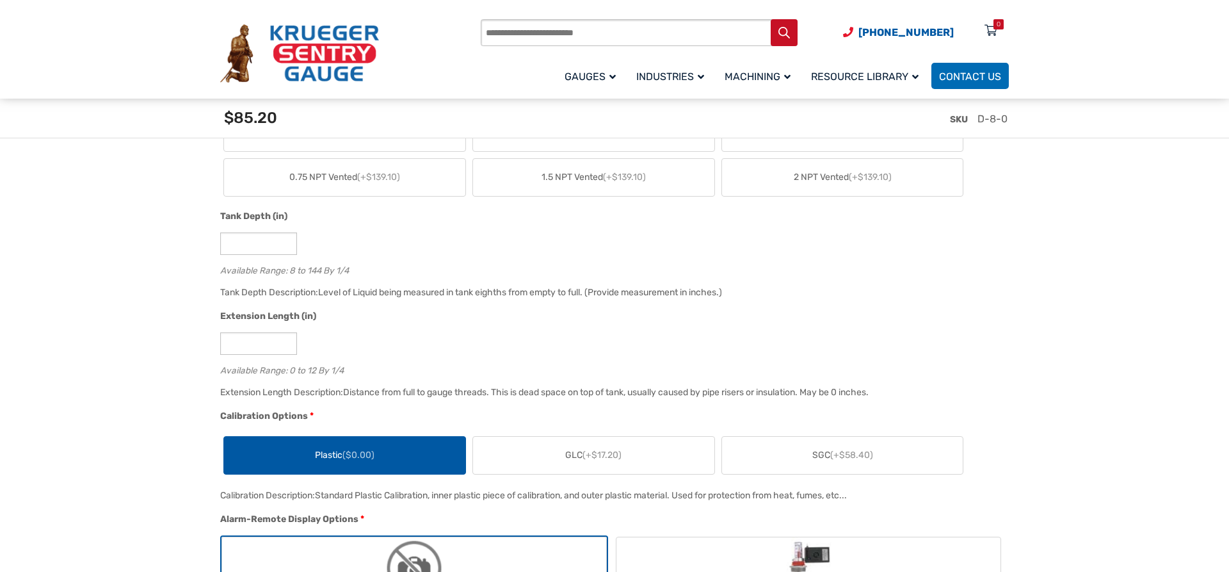
click at [828, 455] on span "SGC (+$58.40)" at bounding box center [843, 454] width 61 height 13
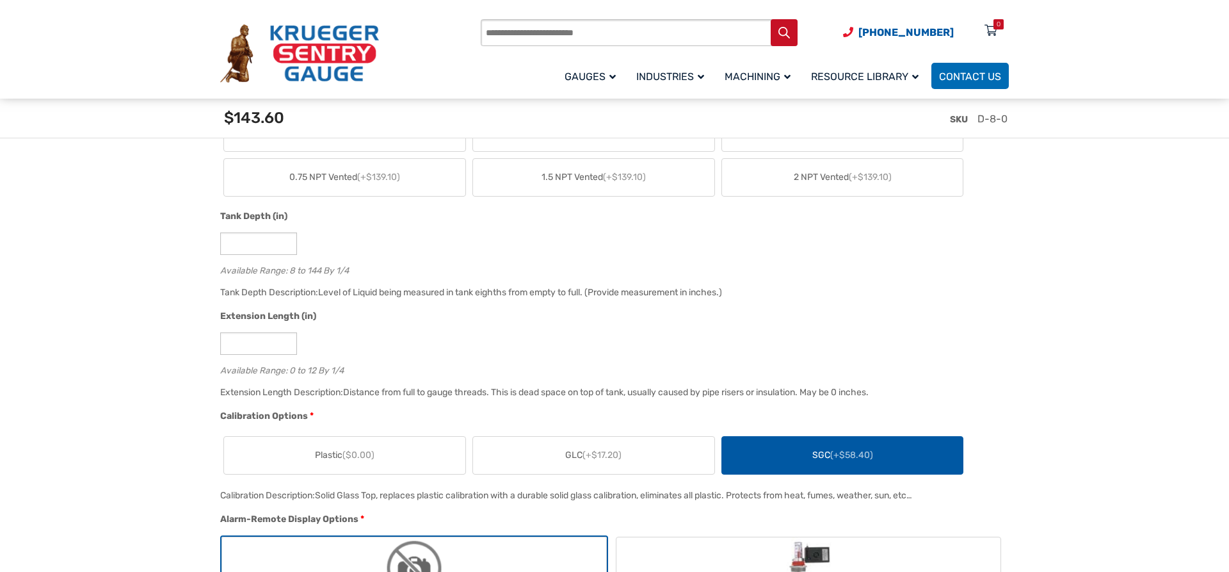
click at [673, 460] on label "GLC (+$17.20)" at bounding box center [593, 455] width 241 height 37
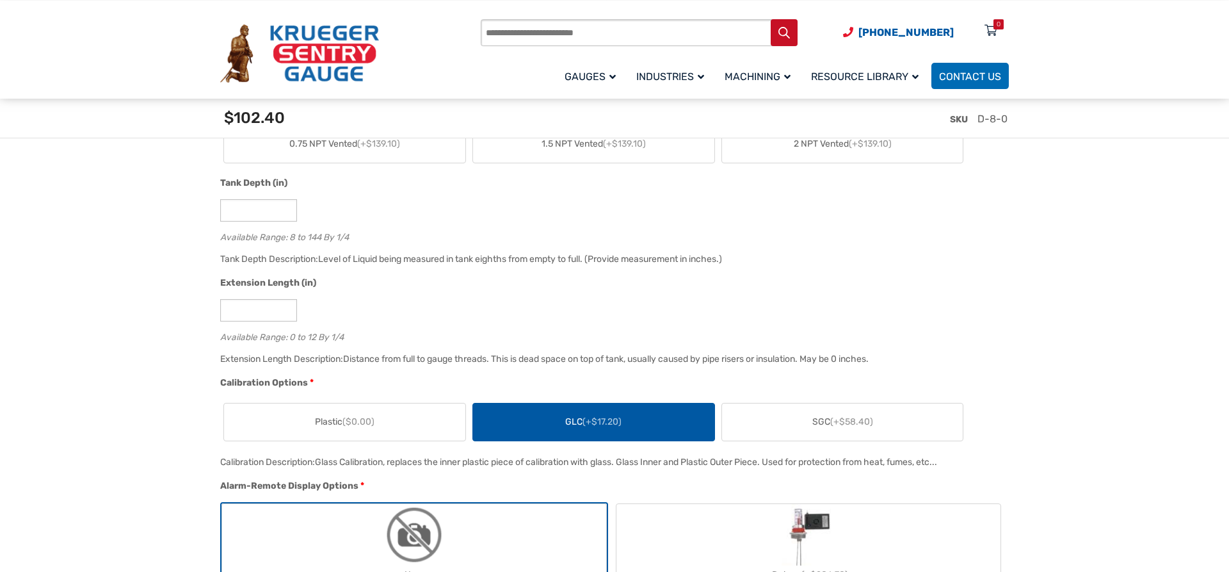
scroll to position [718, 0]
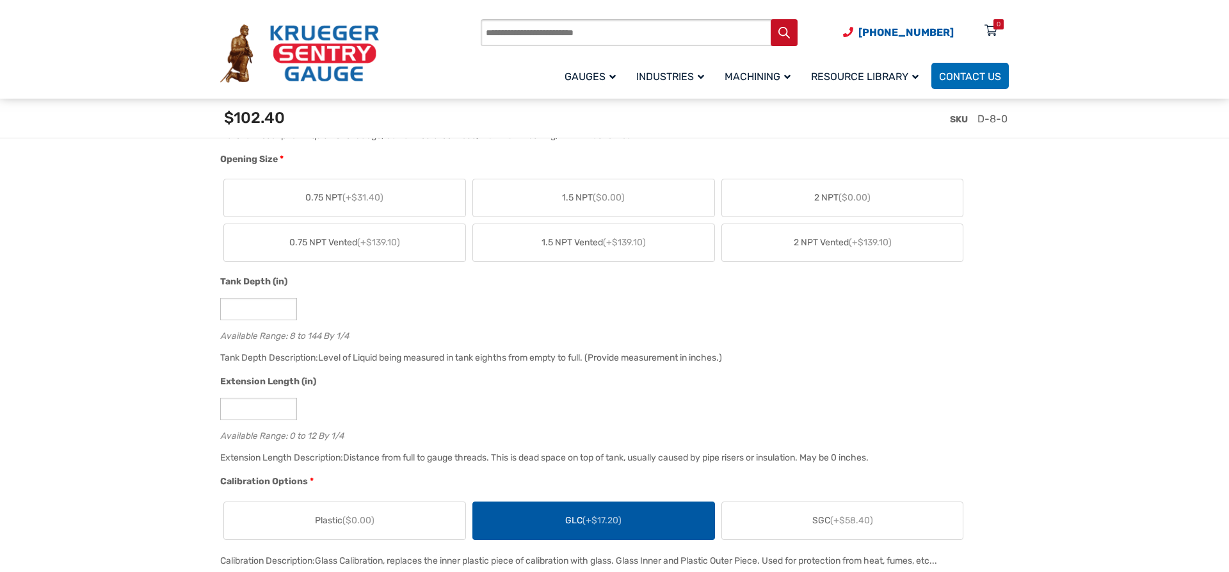
drag, startPoint x: 348, startPoint y: 531, endPoint x: 444, endPoint y: 530, distance: 95.4
click at [349, 531] on label "Plastic ($0.00)" at bounding box center [344, 520] width 241 height 37
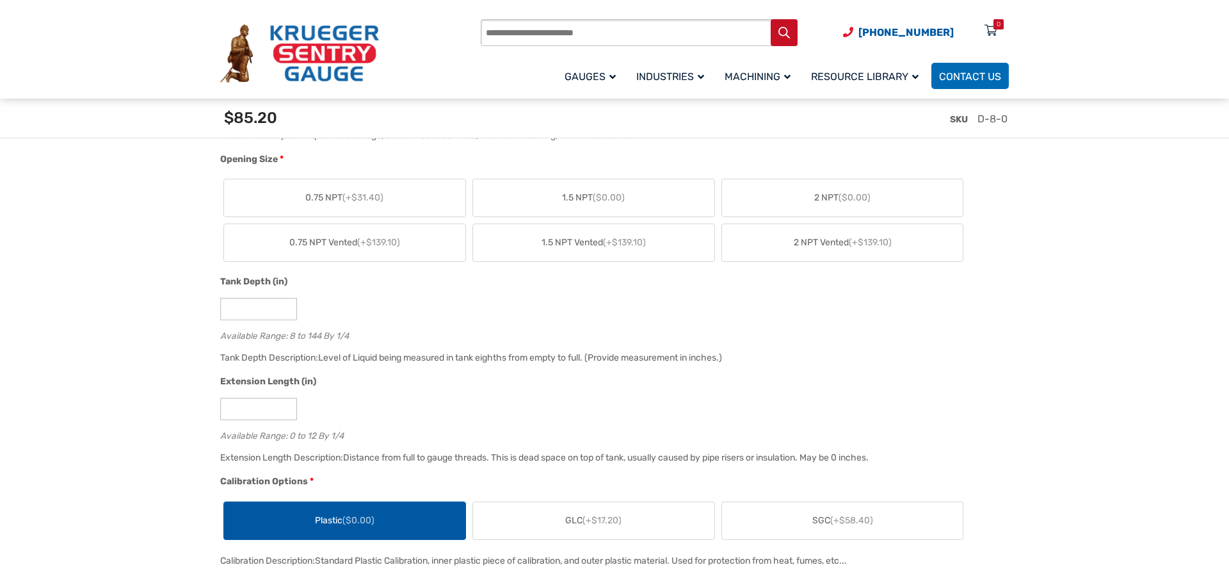
click at [654, 518] on label "GLC (+$17.20)" at bounding box center [593, 520] width 241 height 37
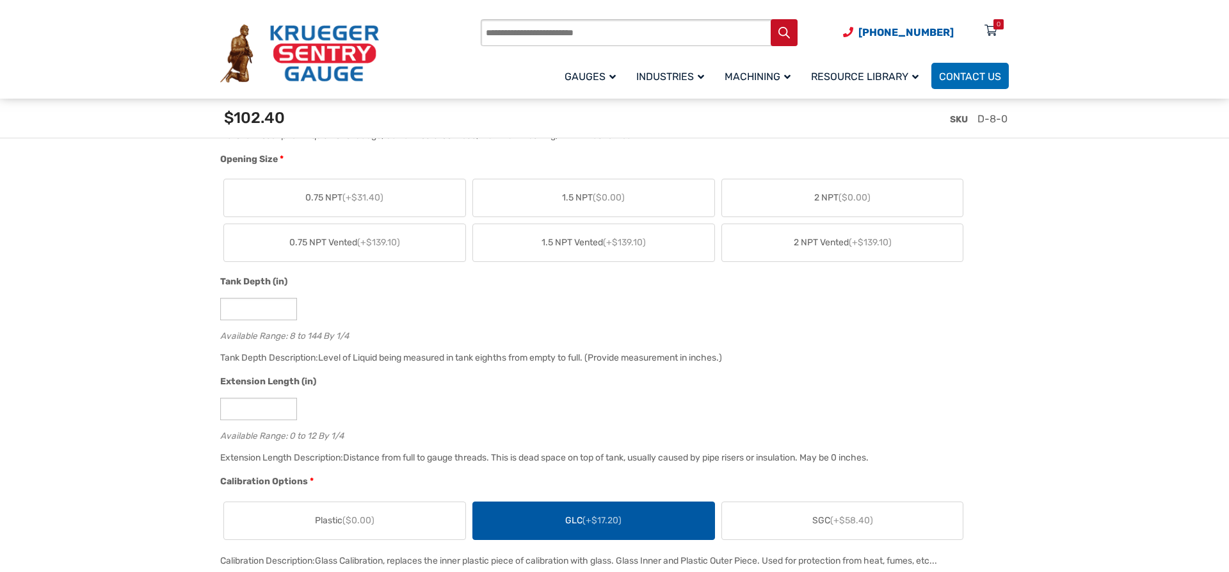
click at [783, 529] on label "SGC (+$58.40)" at bounding box center [842, 520] width 241 height 37
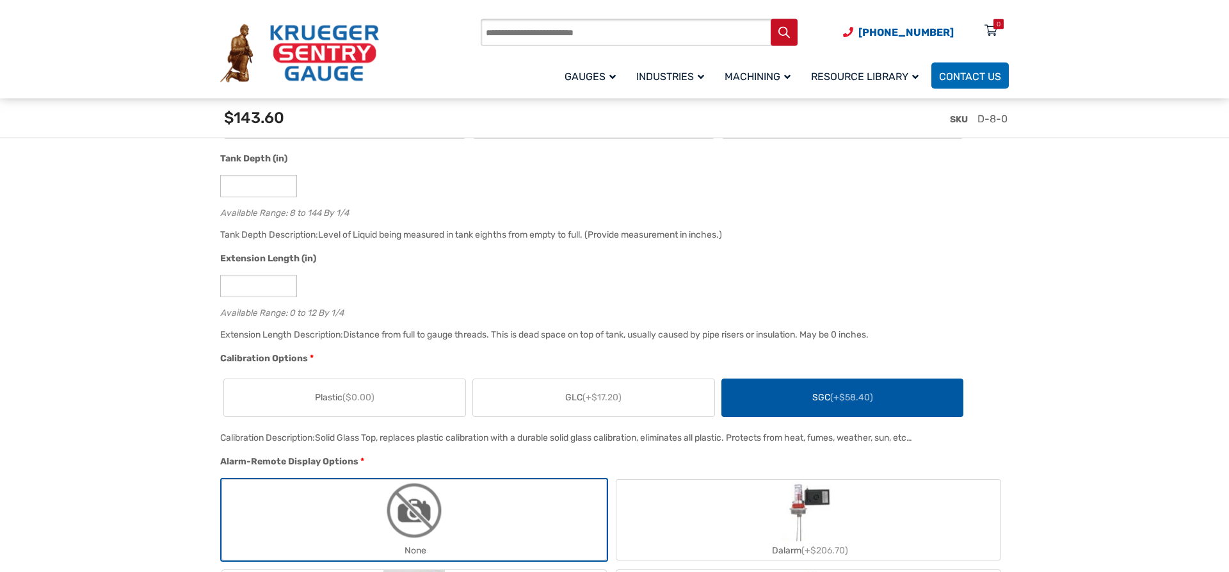
scroll to position [849, 0]
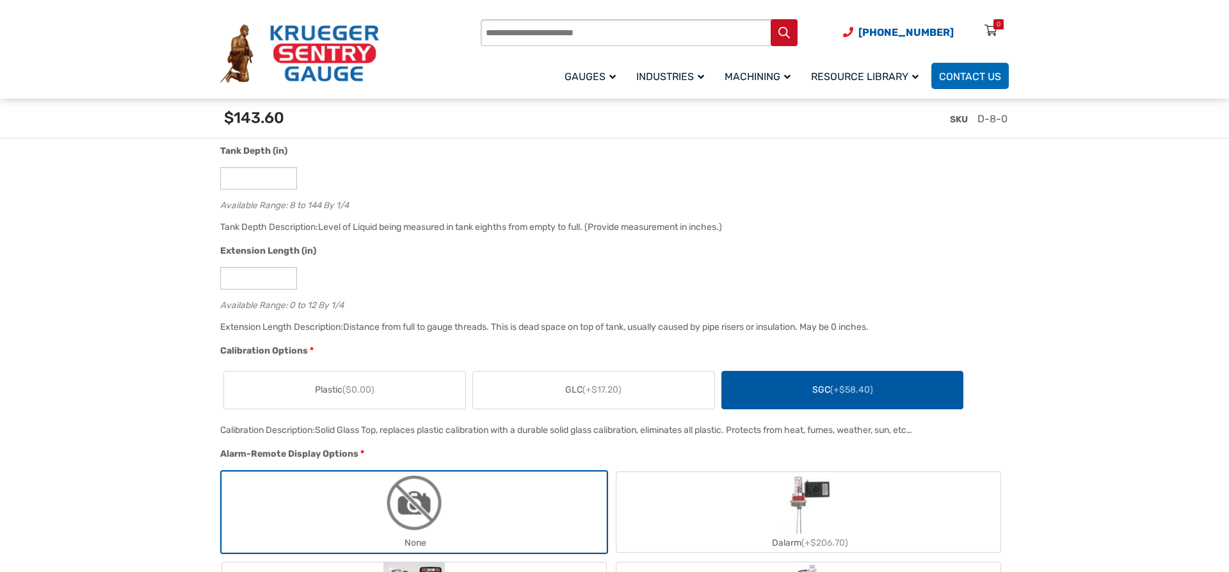
click at [388, 403] on label "Plastic ($0.00)" at bounding box center [344, 389] width 241 height 37
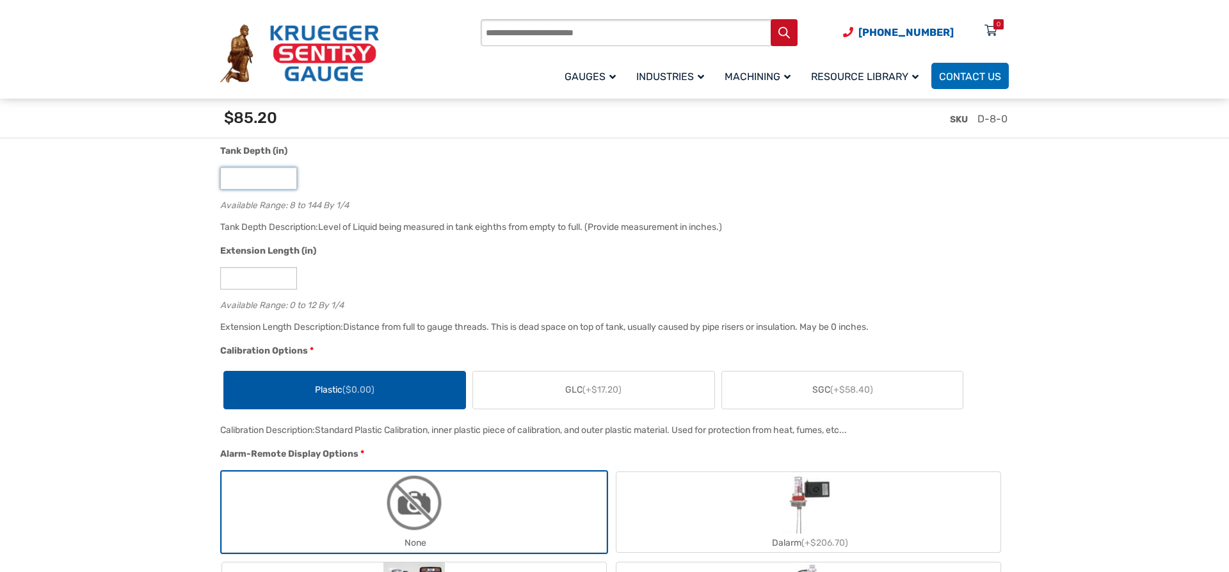
drag, startPoint x: 252, startPoint y: 177, endPoint x: 183, endPoint y: 174, distance: 68.6
click at [220, 174] on input "*" at bounding box center [258, 178] width 77 height 22
type input "**"
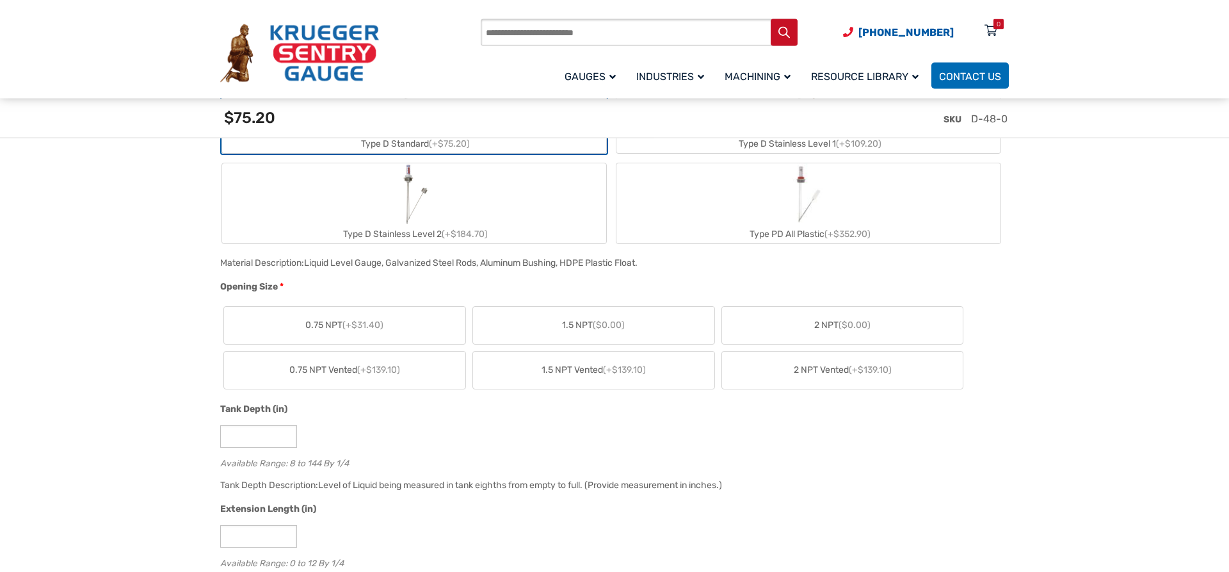
scroll to position [588, 0]
click at [861, 341] on label "2 NPT ($0.00)" at bounding box center [842, 328] width 241 height 37
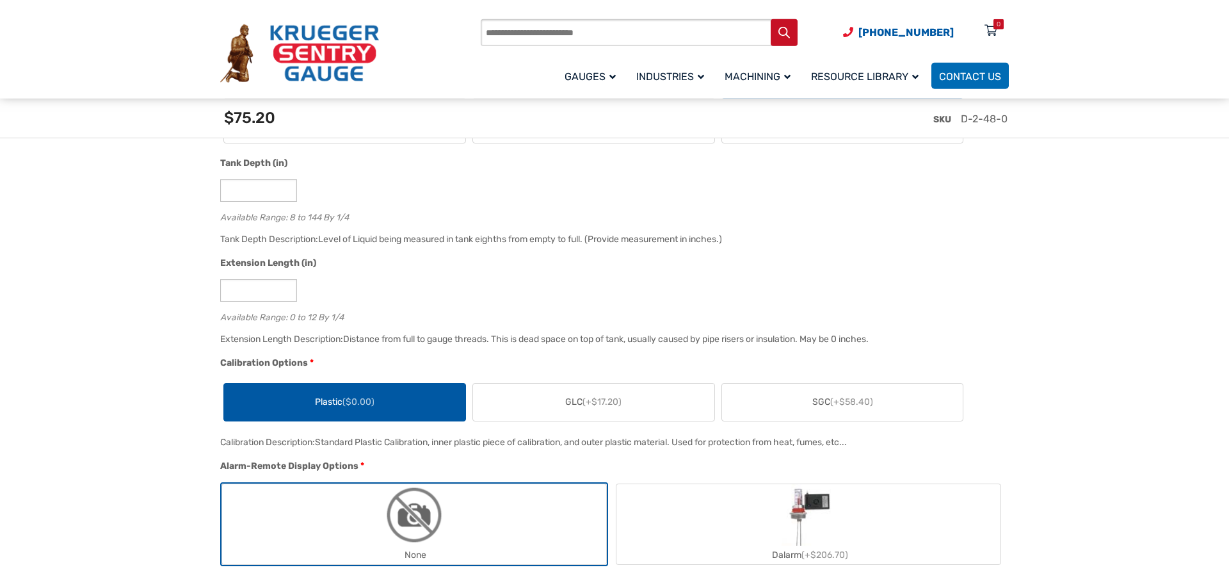
scroll to position [849, 0]
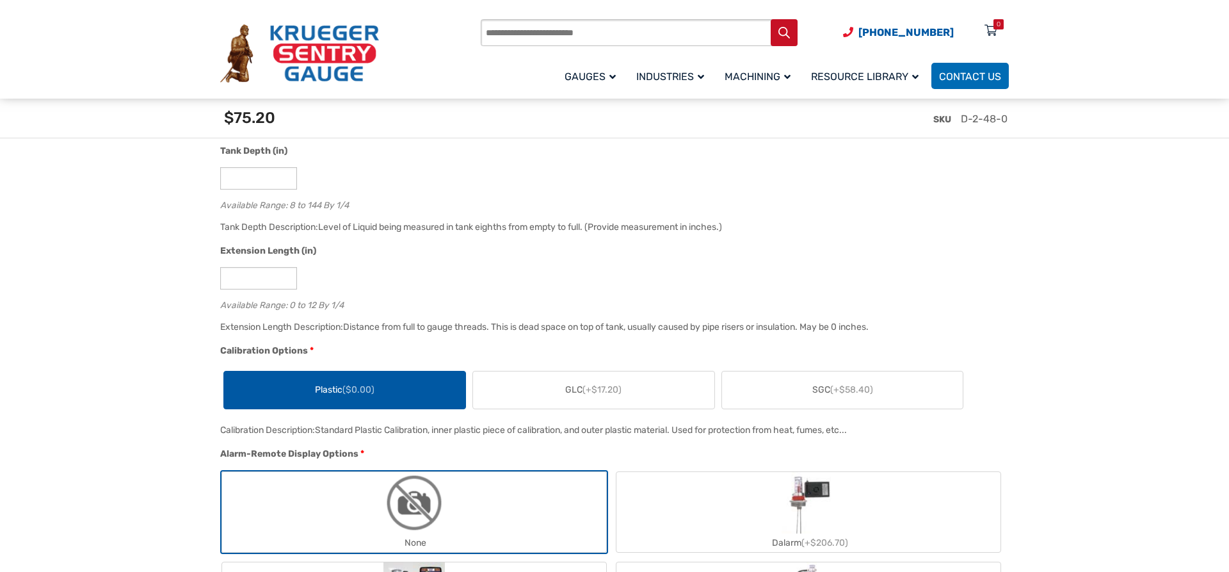
click at [575, 395] on span "GLC (+$17.20)" at bounding box center [593, 389] width 56 height 13
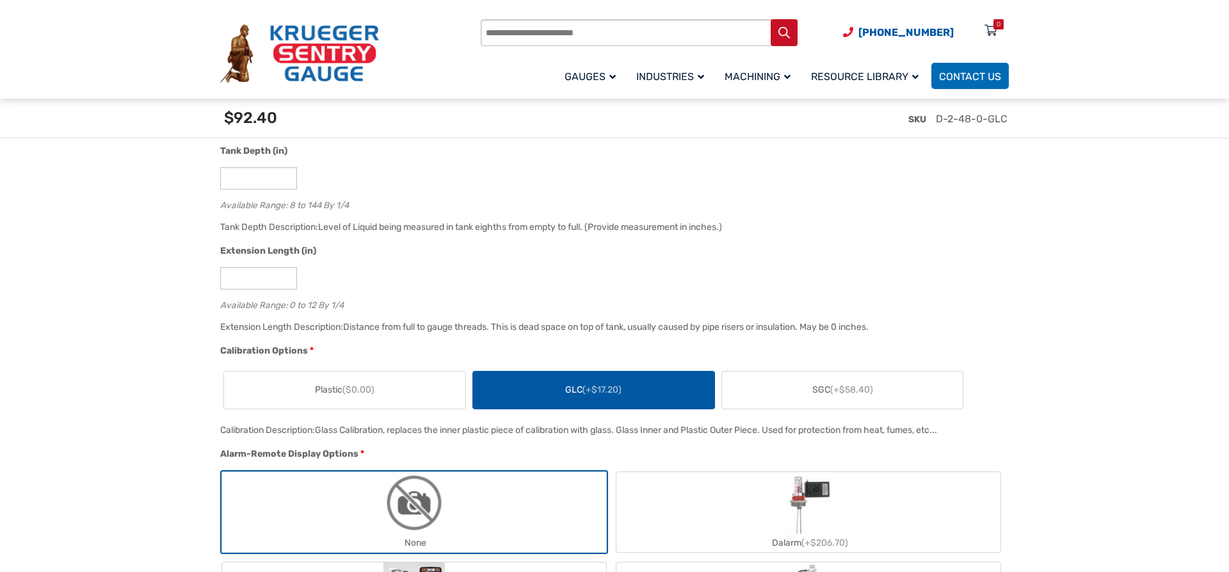
click at [863, 400] on label "SGC (+$58.40)" at bounding box center [842, 389] width 241 height 37
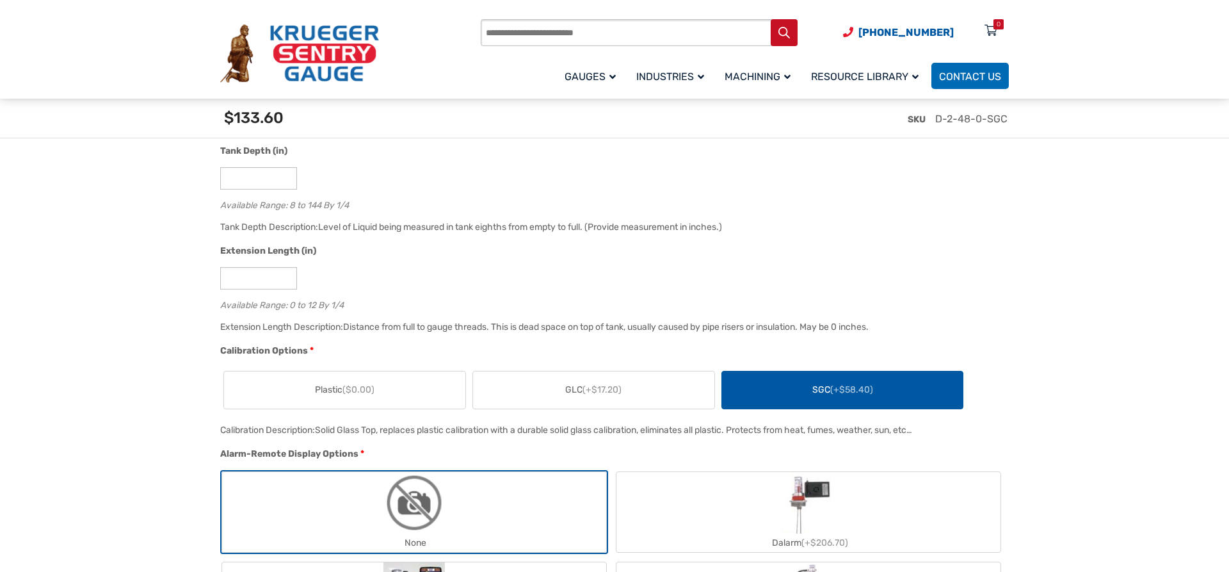
click at [594, 400] on label "GLC (+$17.20)" at bounding box center [593, 389] width 241 height 37
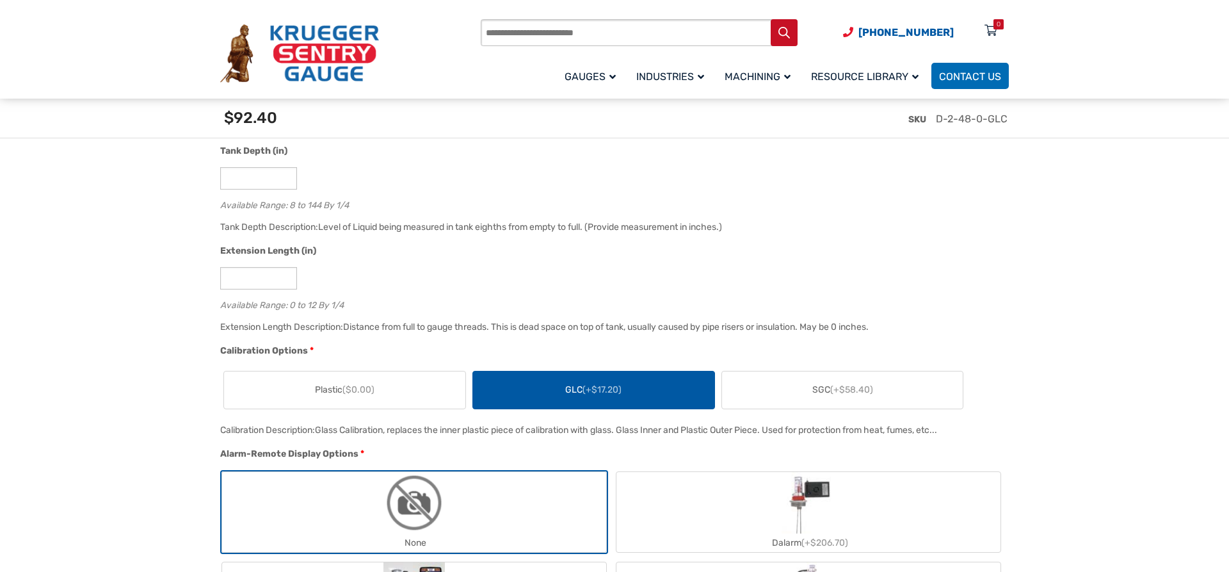
click at [398, 395] on label "Plastic ($0.00)" at bounding box center [344, 389] width 241 height 37
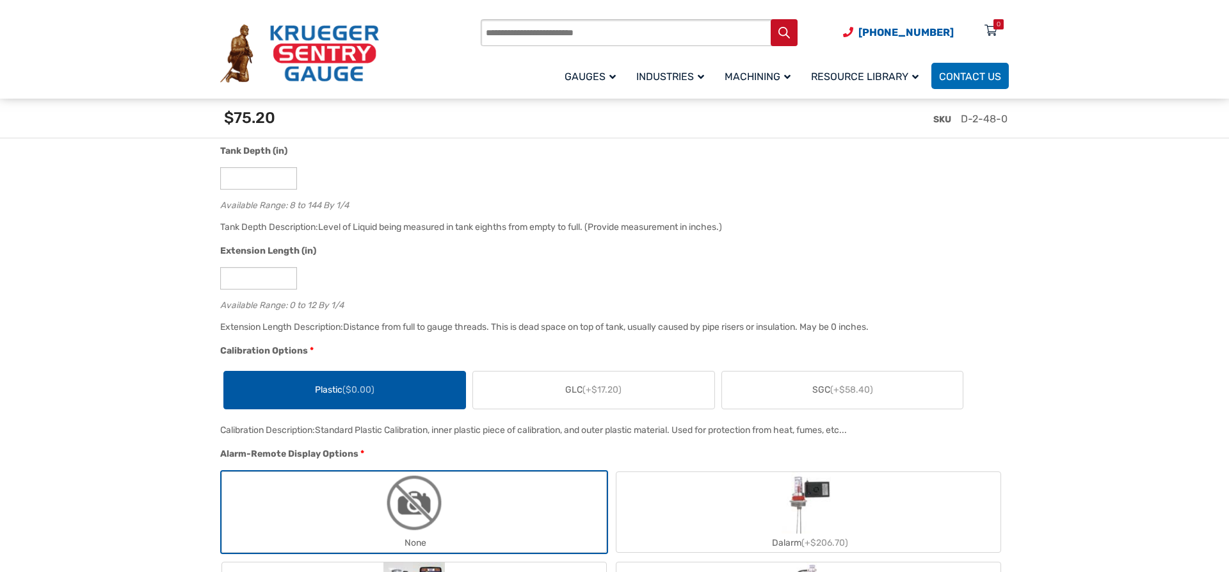
click at [650, 390] on label "GLC (+$17.20)" at bounding box center [593, 389] width 241 height 37
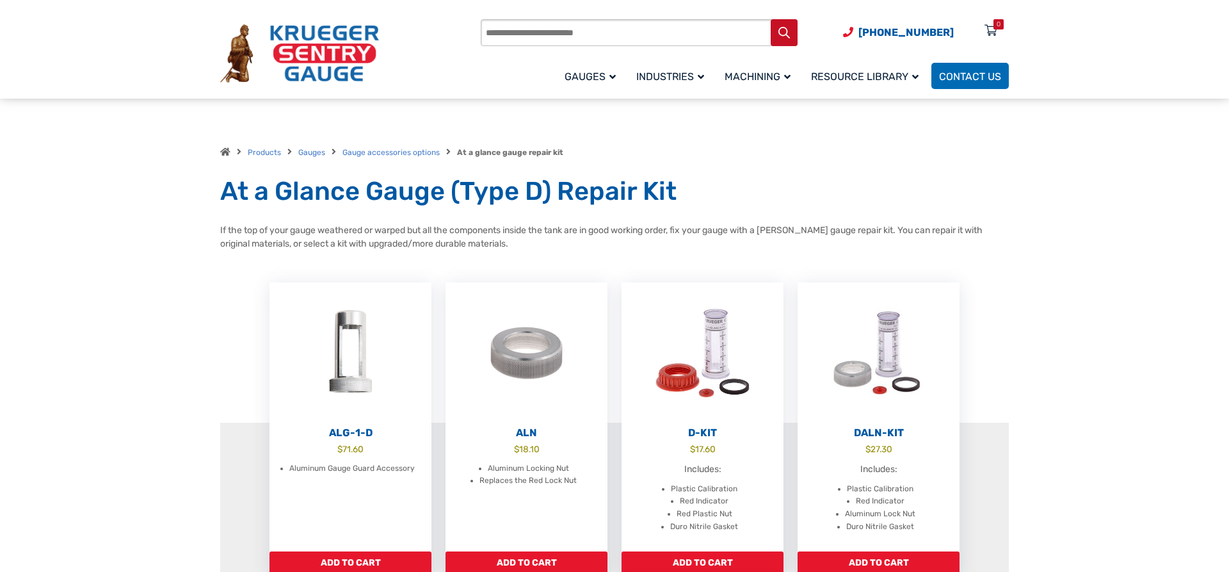
scroll to position [392, 0]
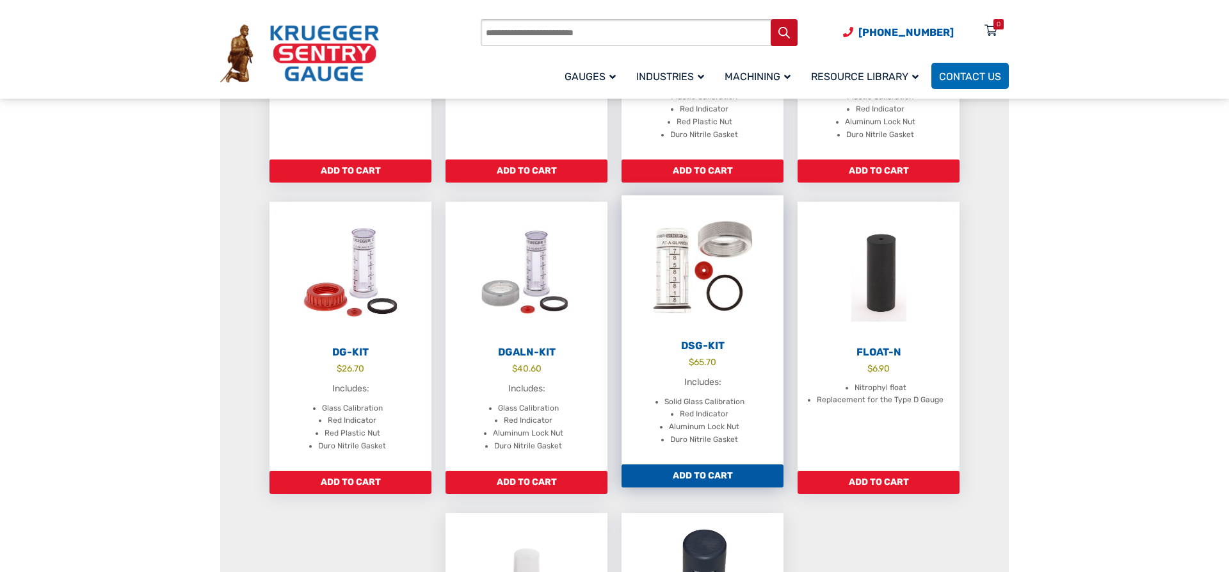
click at [718, 337] on link "DSG-Kit $ 65.70 Includes: Solid Glass Calibration Red Indicator Aluminum Lock N…" at bounding box center [703, 329] width 162 height 269
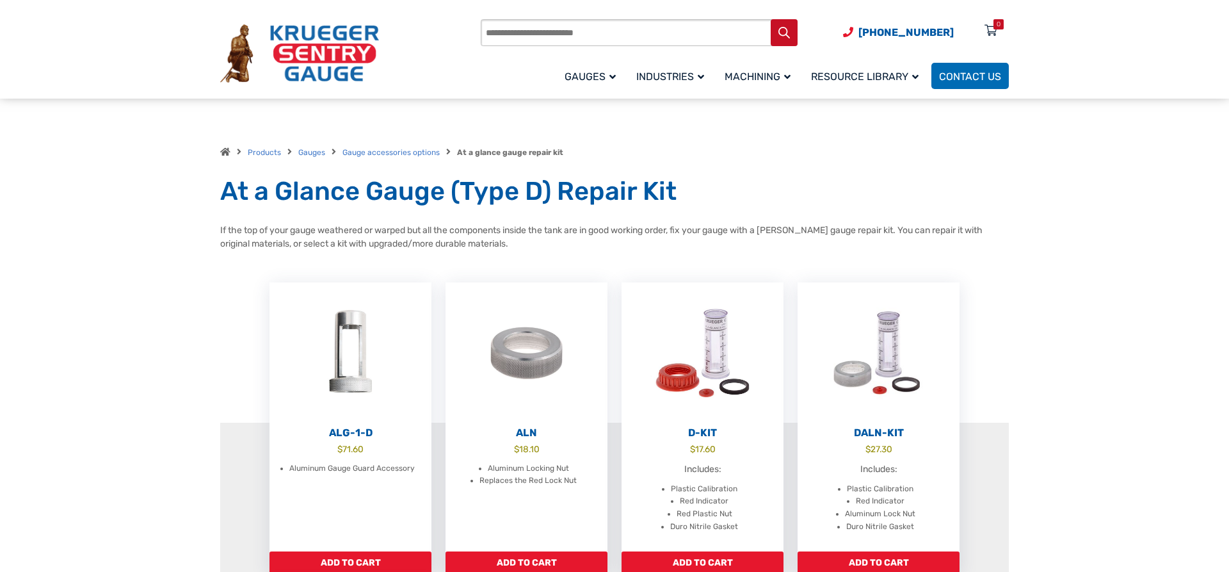
scroll to position [392, 0]
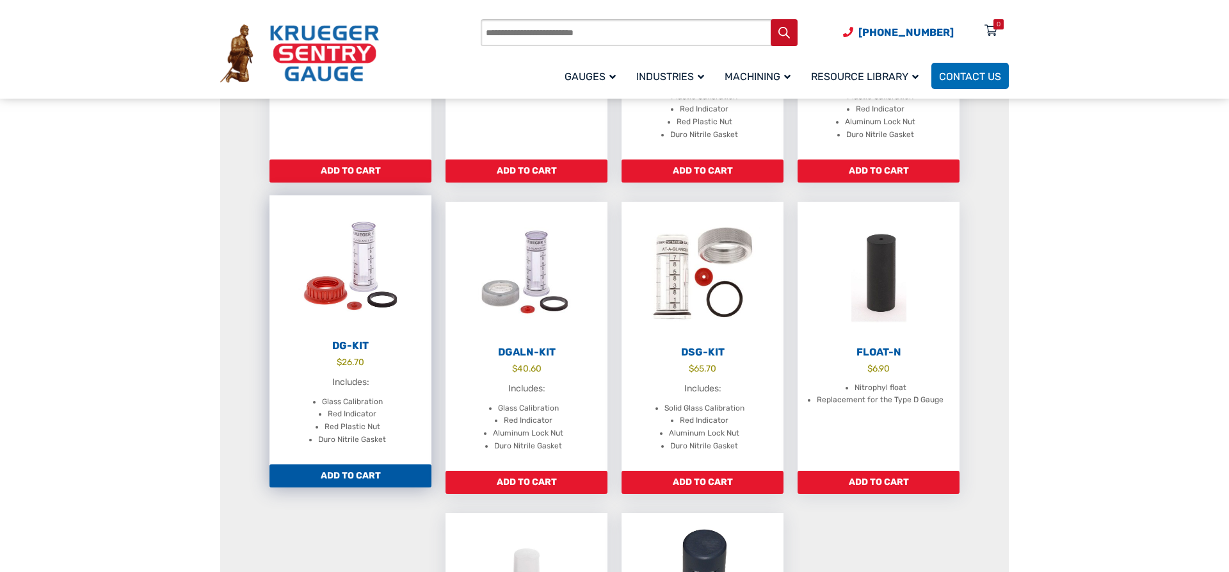
click at [356, 357] on link "DG-Kit $ 26.70 Includes: Glass Calibration Red Indicator Red Plastic Nut Duro N…" at bounding box center [351, 329] width 162 height 269
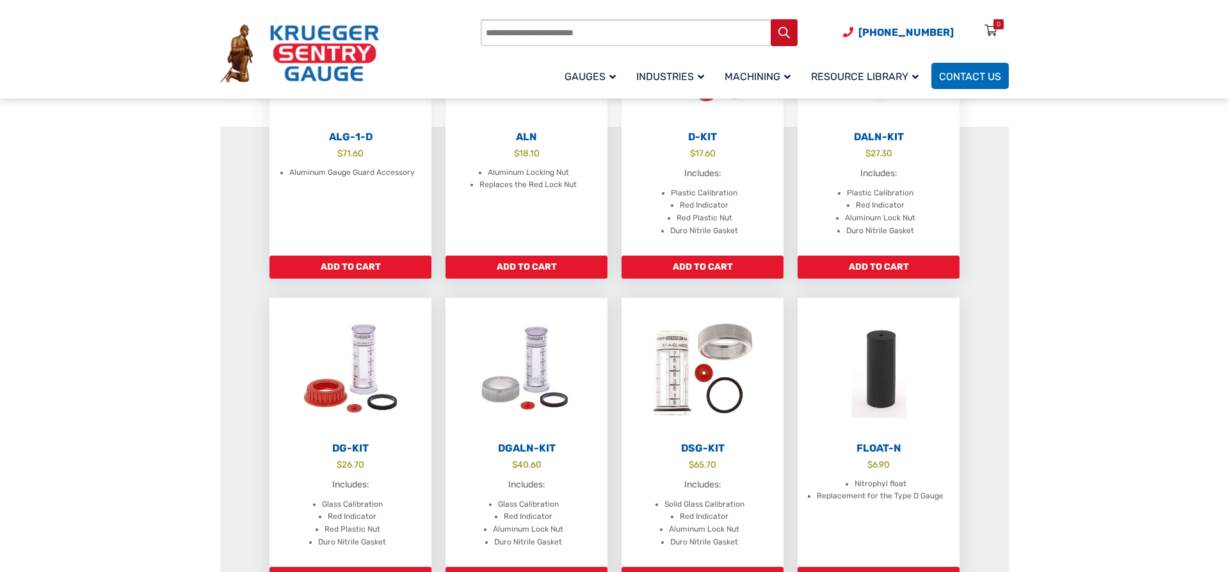
scroll to position [261, 0]
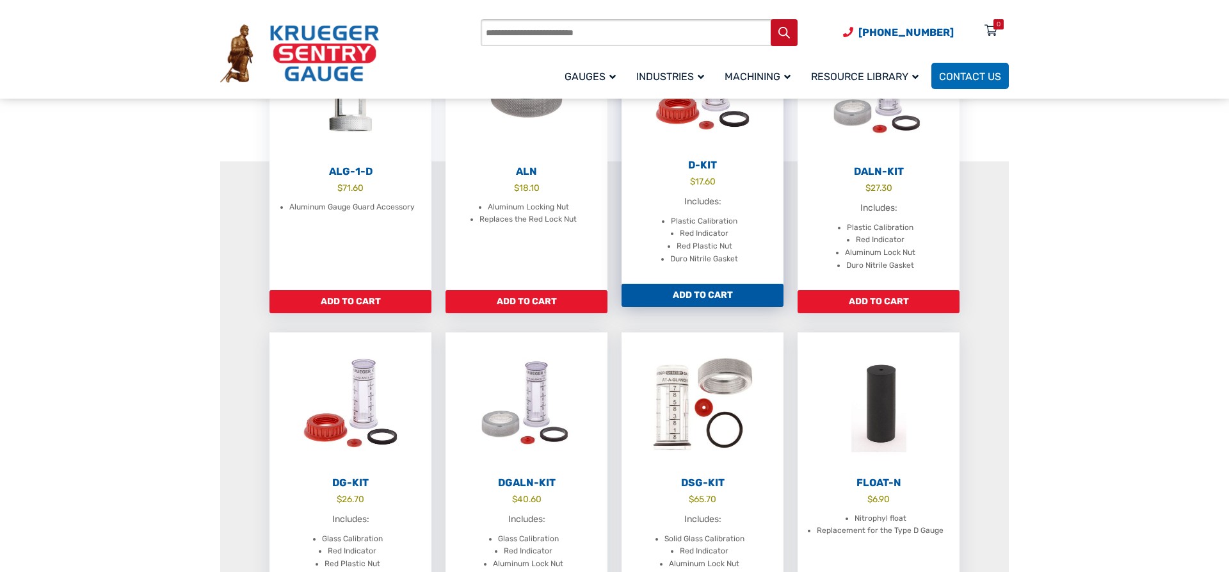
click at [721, 248] on li "Red Plastic Nut" at bounding box center [705, 246] width 56 height 13
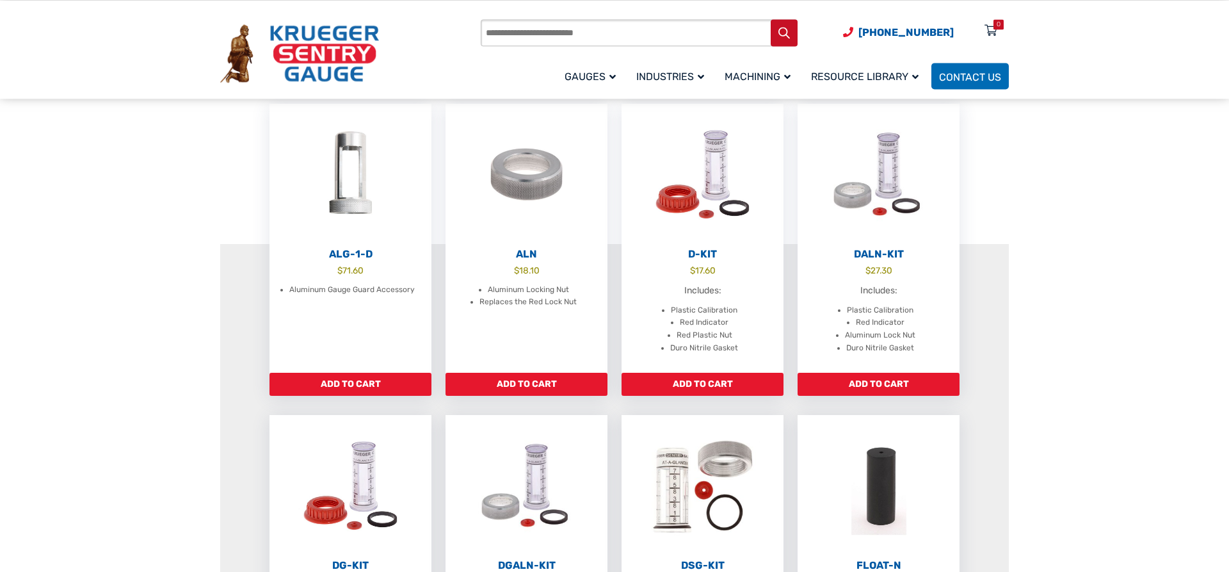
scroll to position [131, 0]
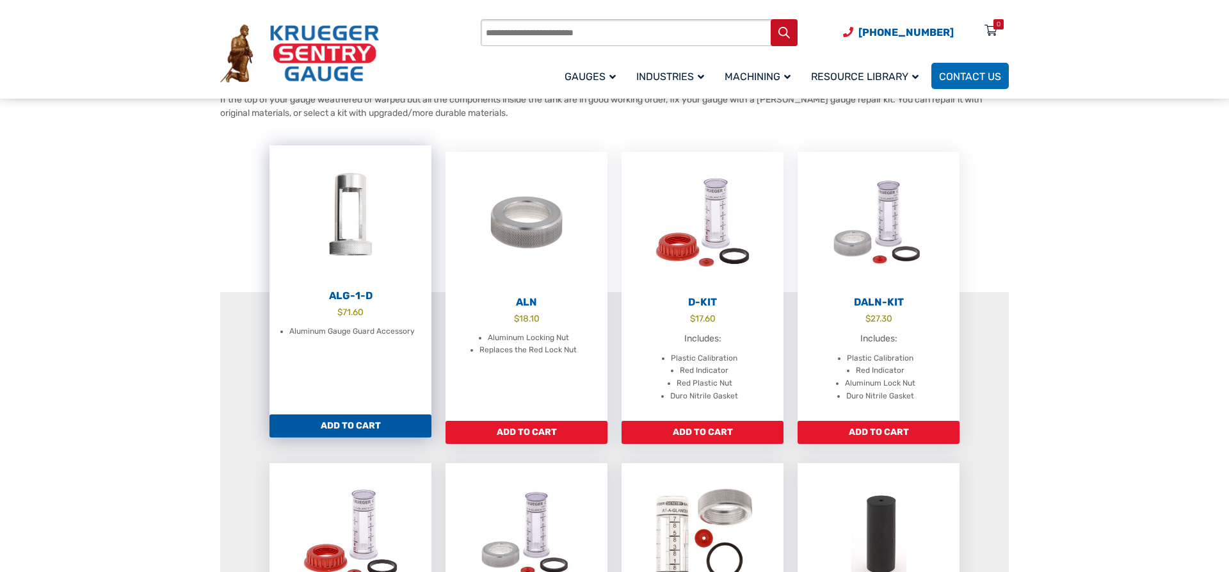
click at [354, 274] on img at bounding box center [351, 215] width 162 height 141
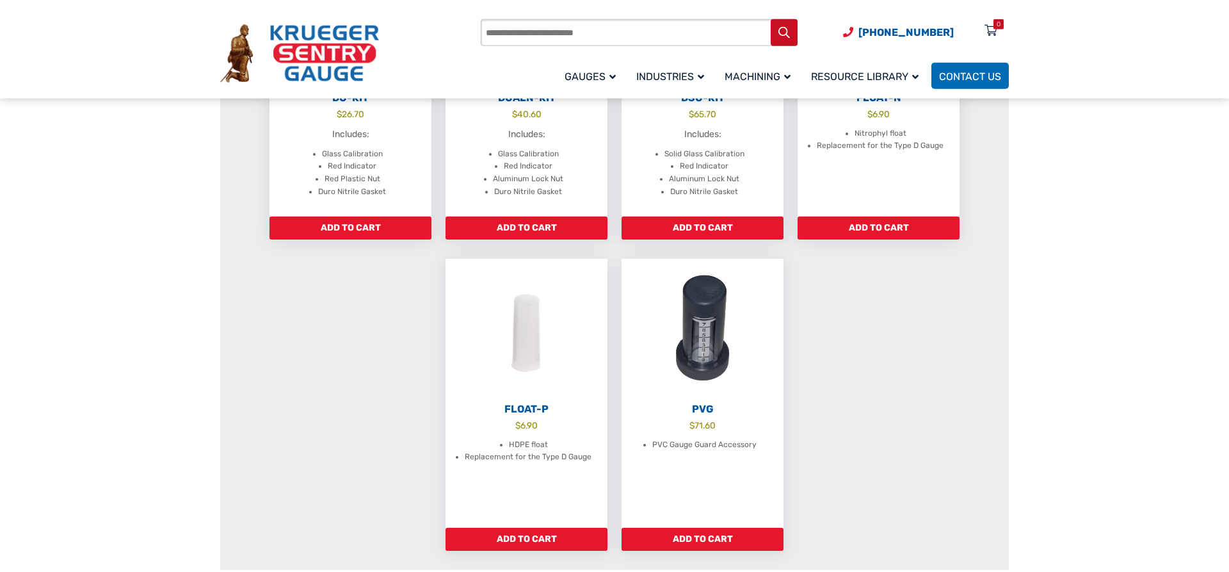
scroll to position [718, 0]
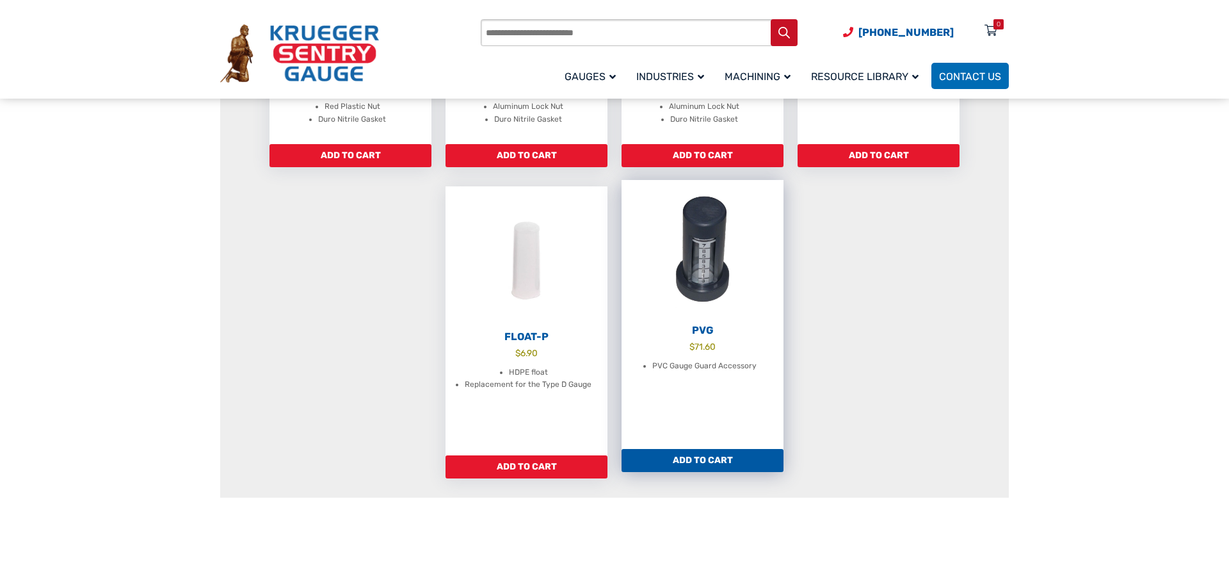
click at [690, 364] on li "PVC Gauge Guard Accessory" at bounding box center [704, 366] width 104 height 13
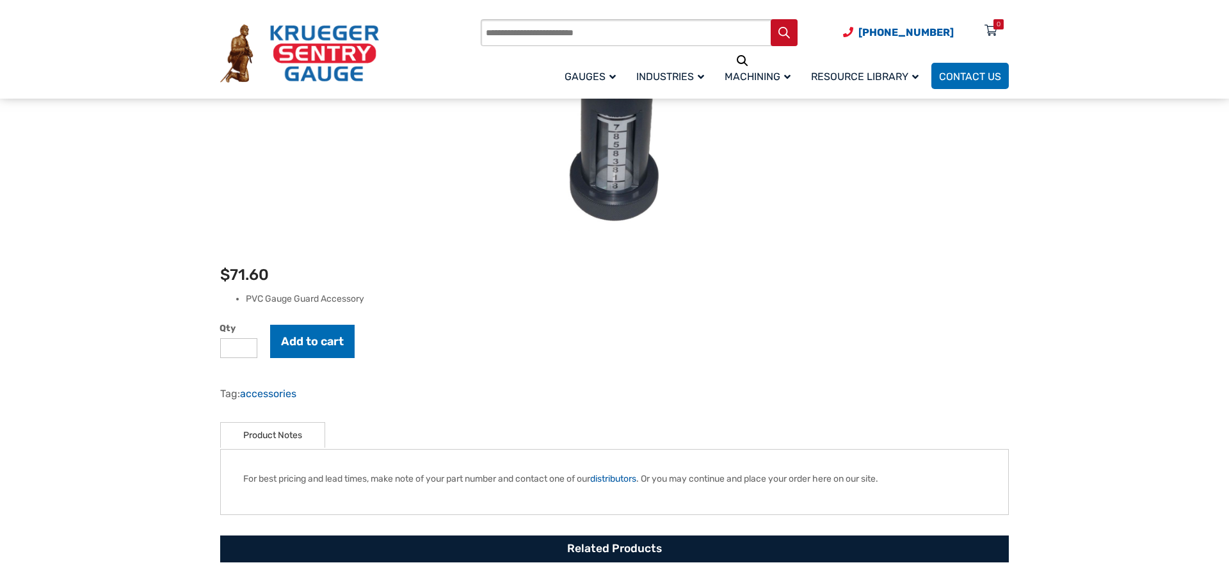
scroll to position [261, 0]
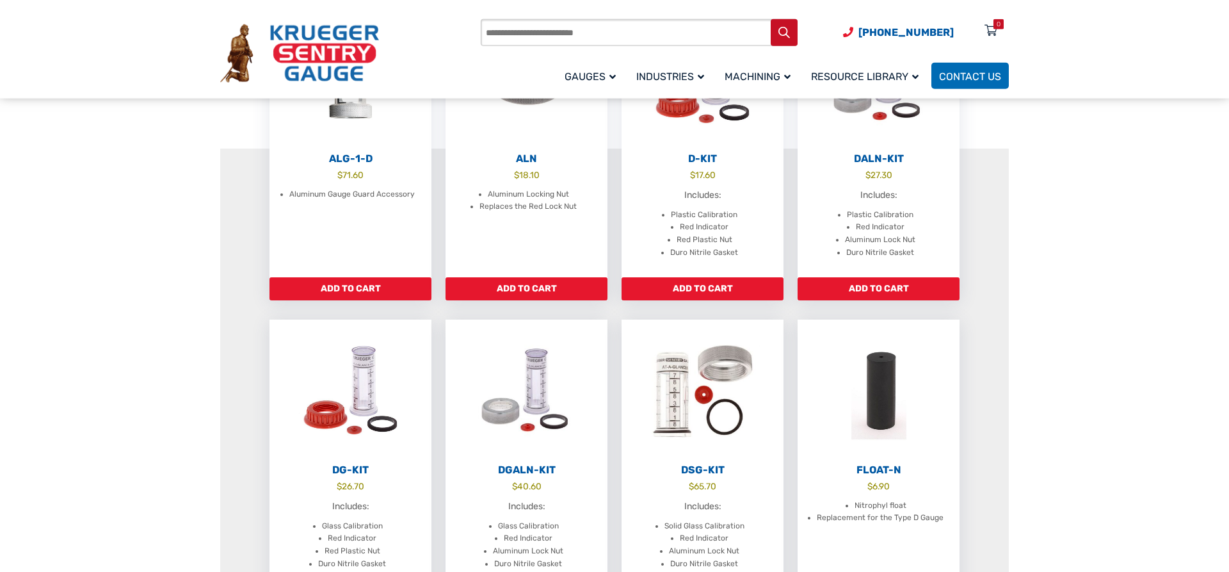
scroll to position [261, 0]
